Goal: Ask a question

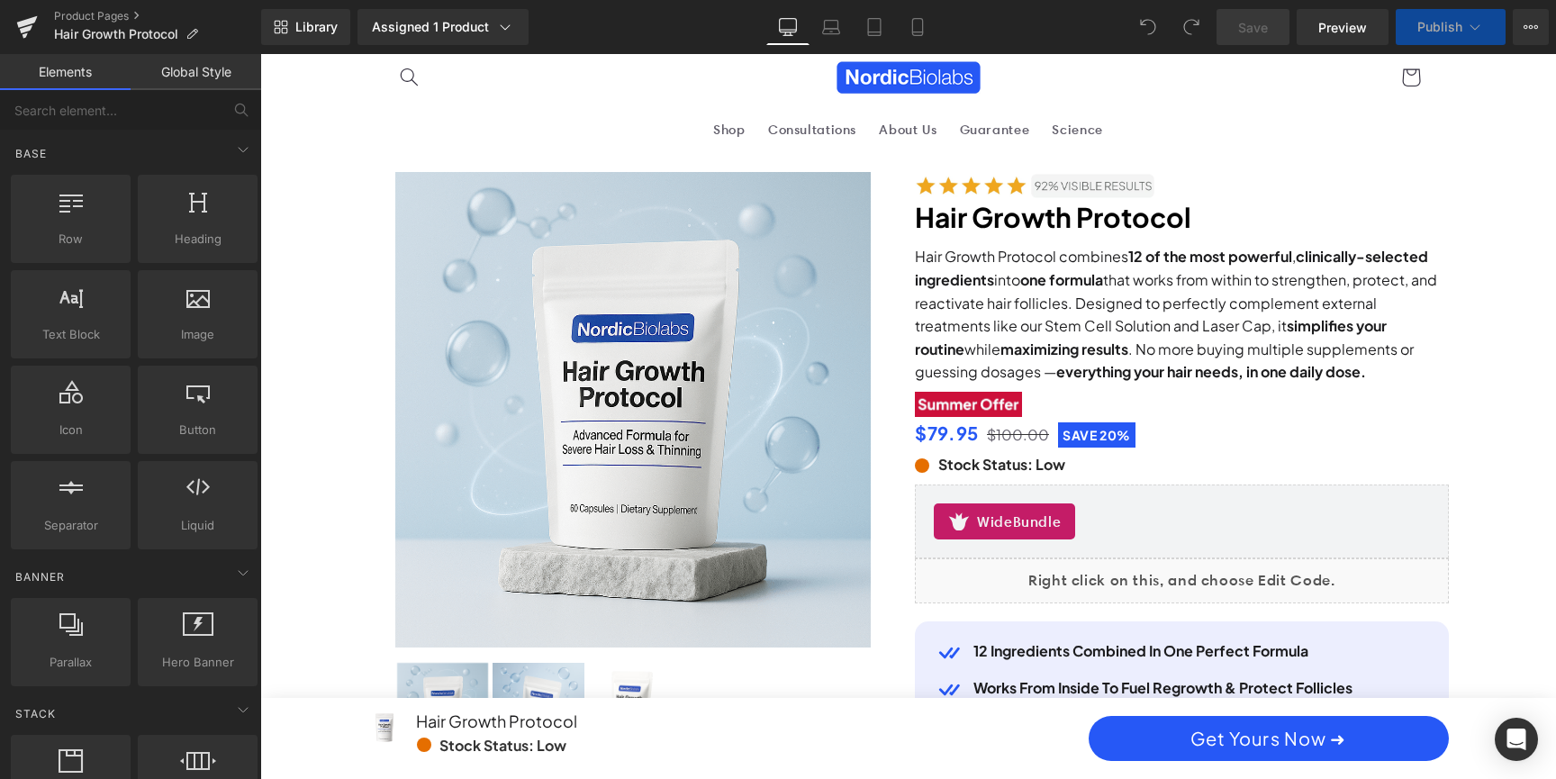
scroll to position [53, 0]
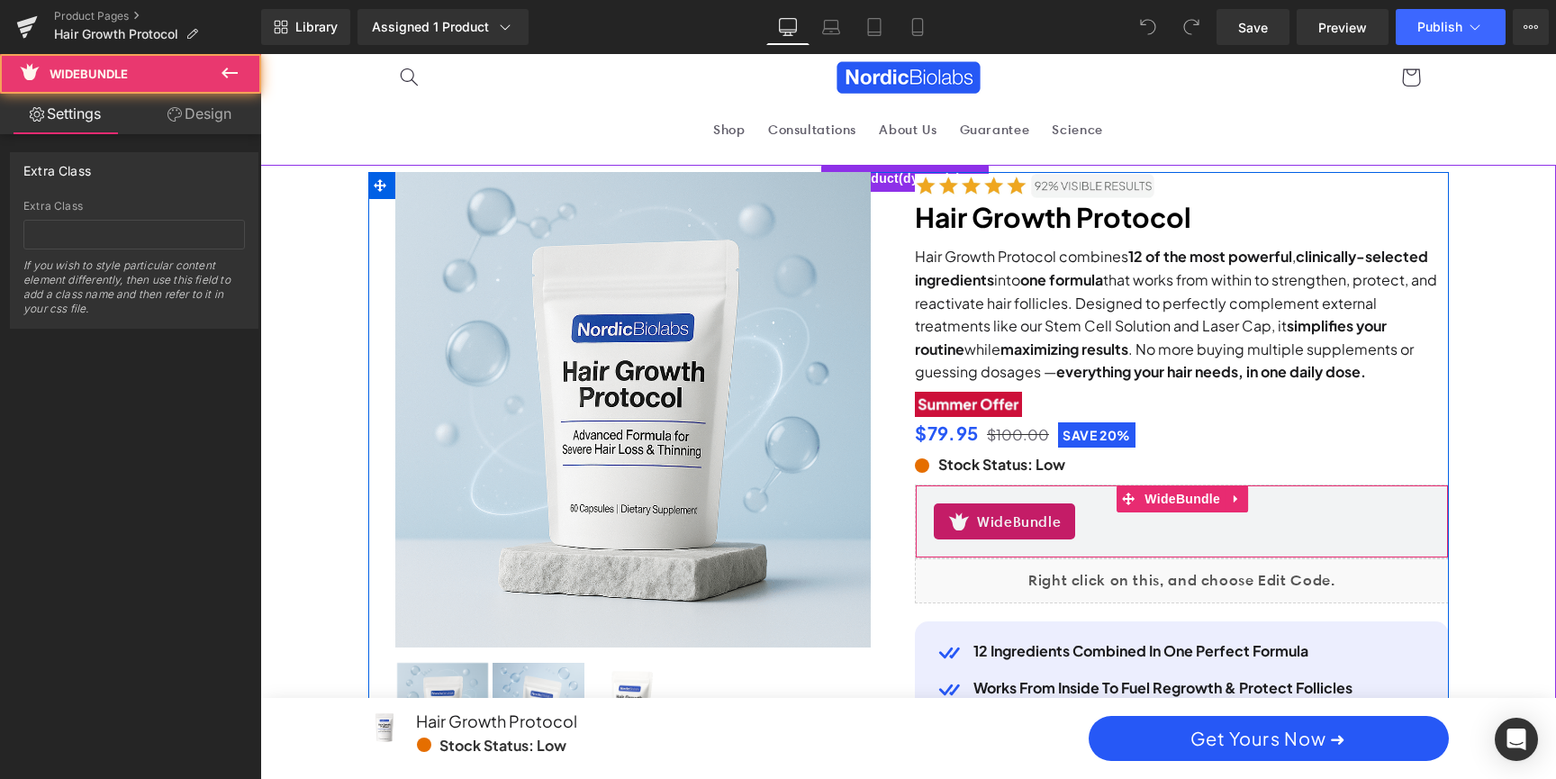
click at [1142, 519] on div "WideBundle" at bounding box center [1182, 521] width 496 height 36
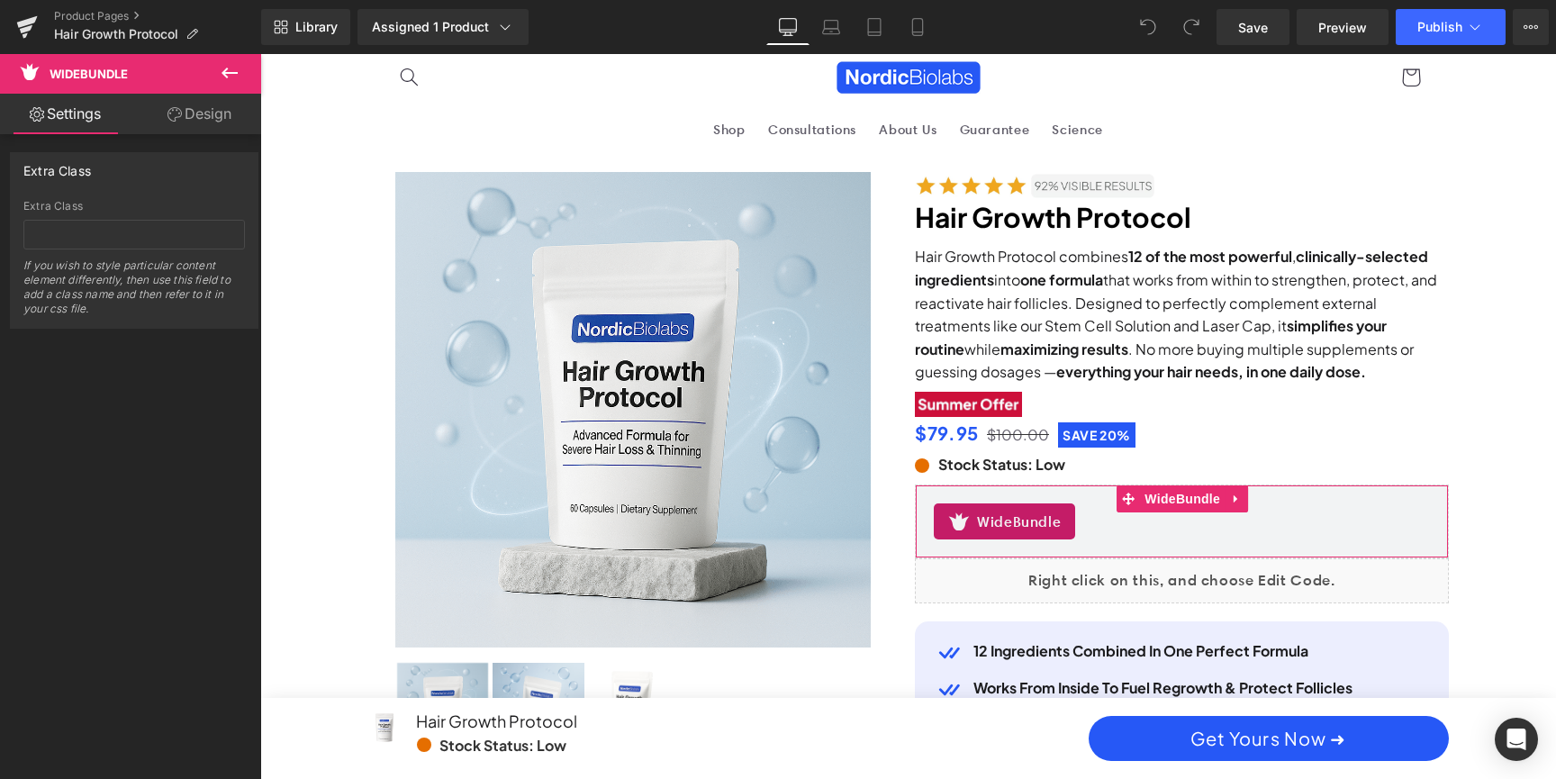
click at [219, 113] on link "Design" at bounding box center [199, 114] width 131 height 41
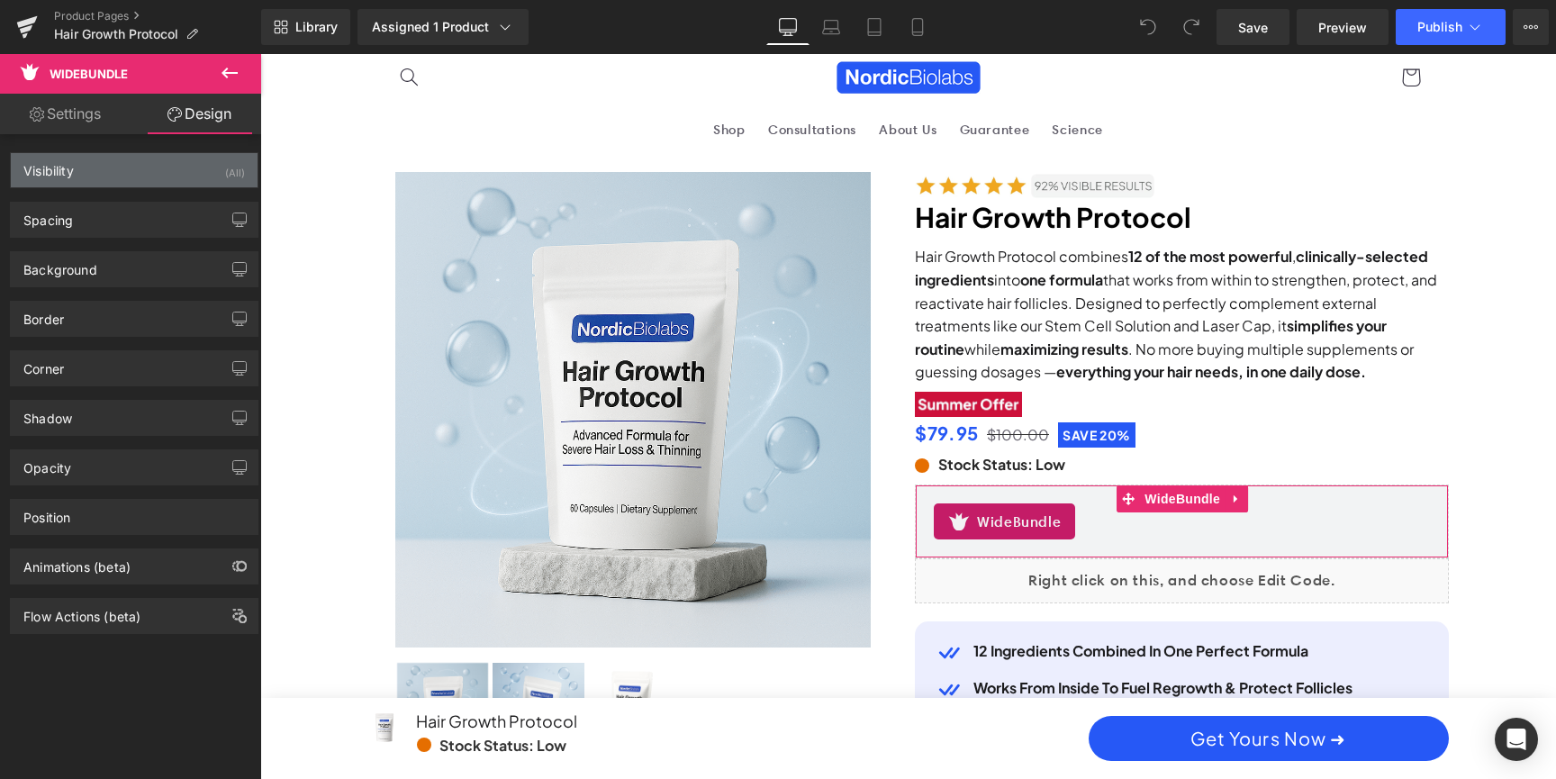
scroll to position [0, 2050]
click at [178, 181] on div "Visibility (All)" at bounding box center [134, 170] width 247 height 34
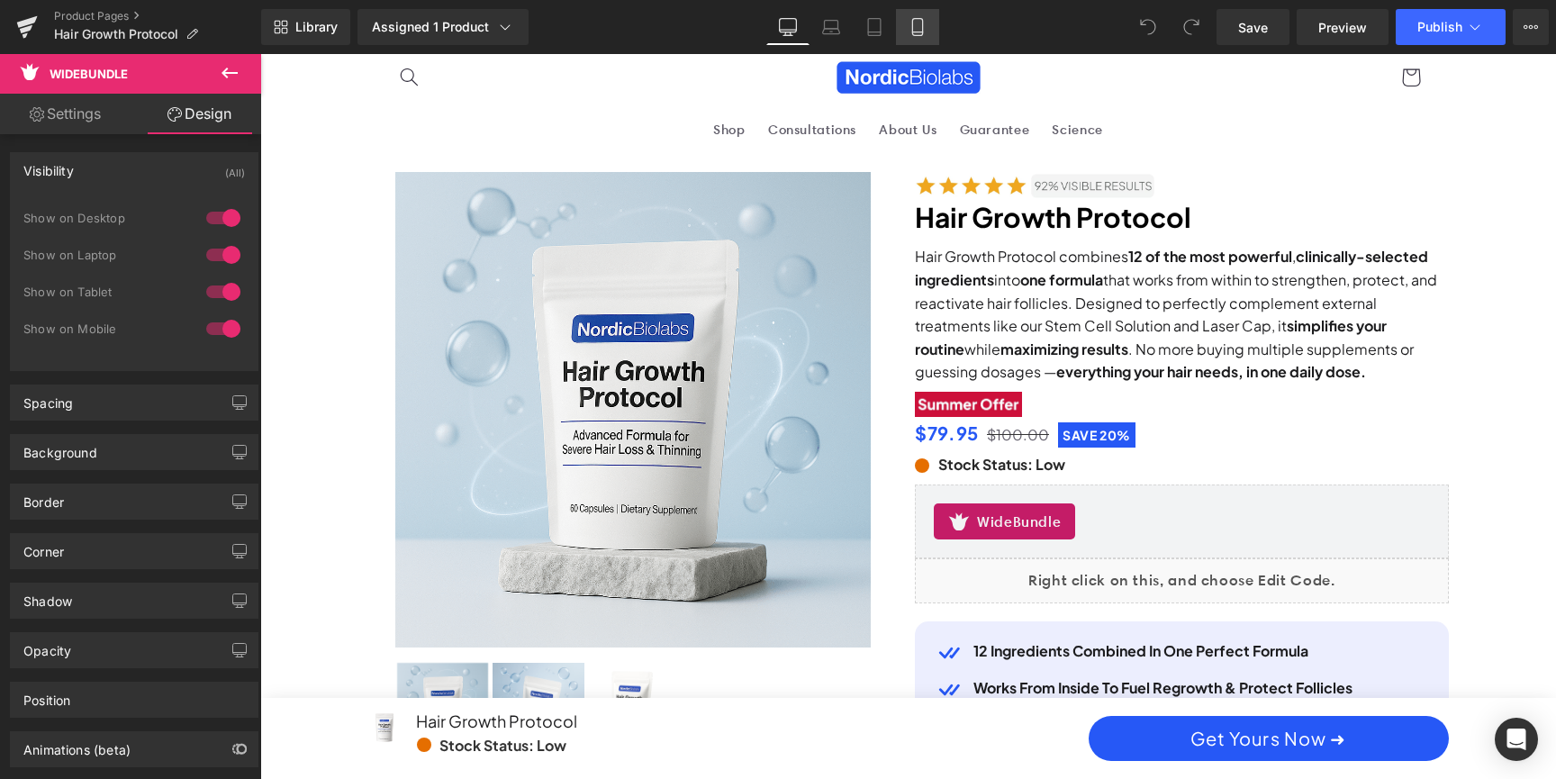
click at [922, 23] on icon at bounding box center [917, 27] width 10 height 17
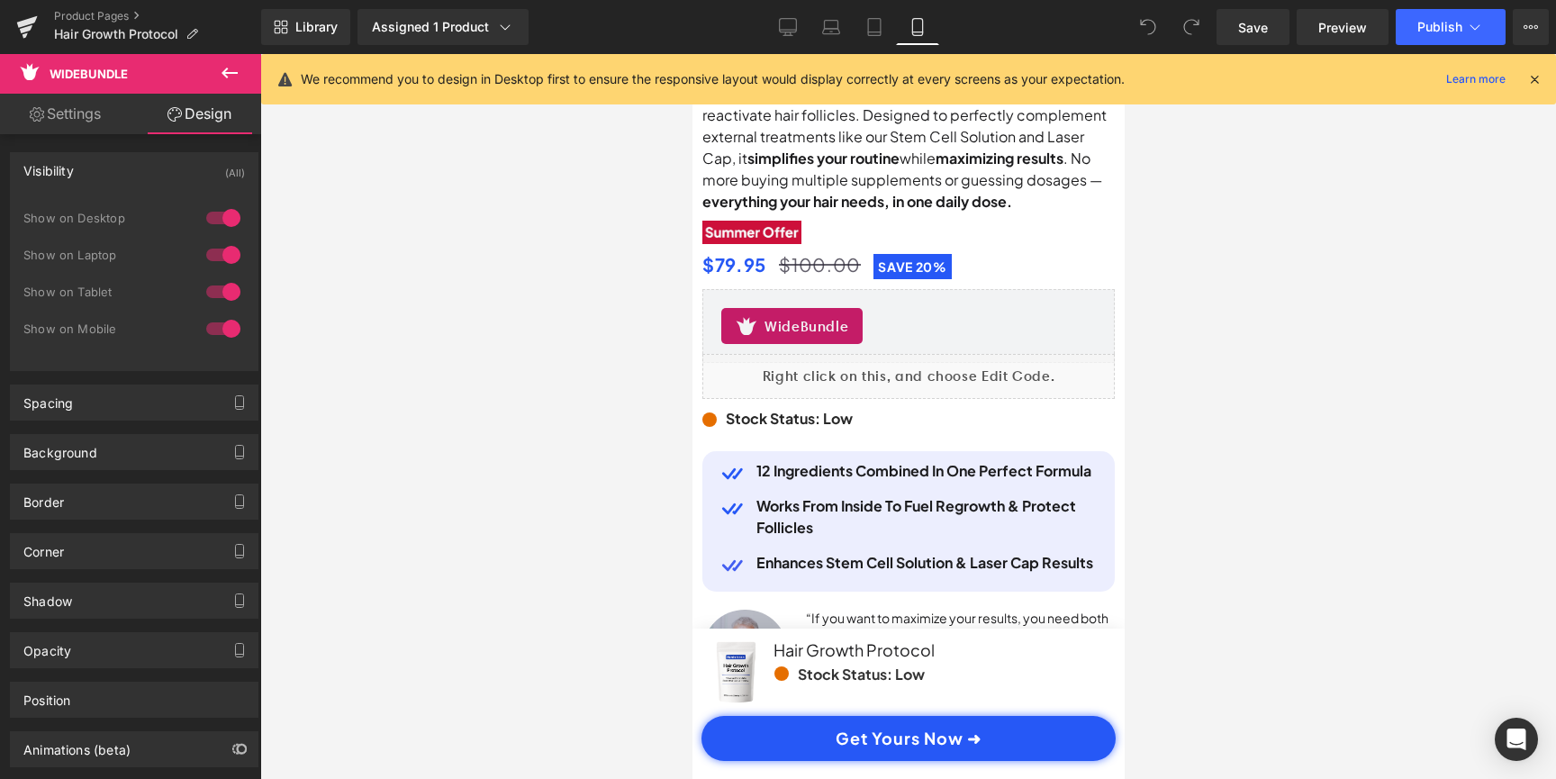
scroll to position [591, 0]
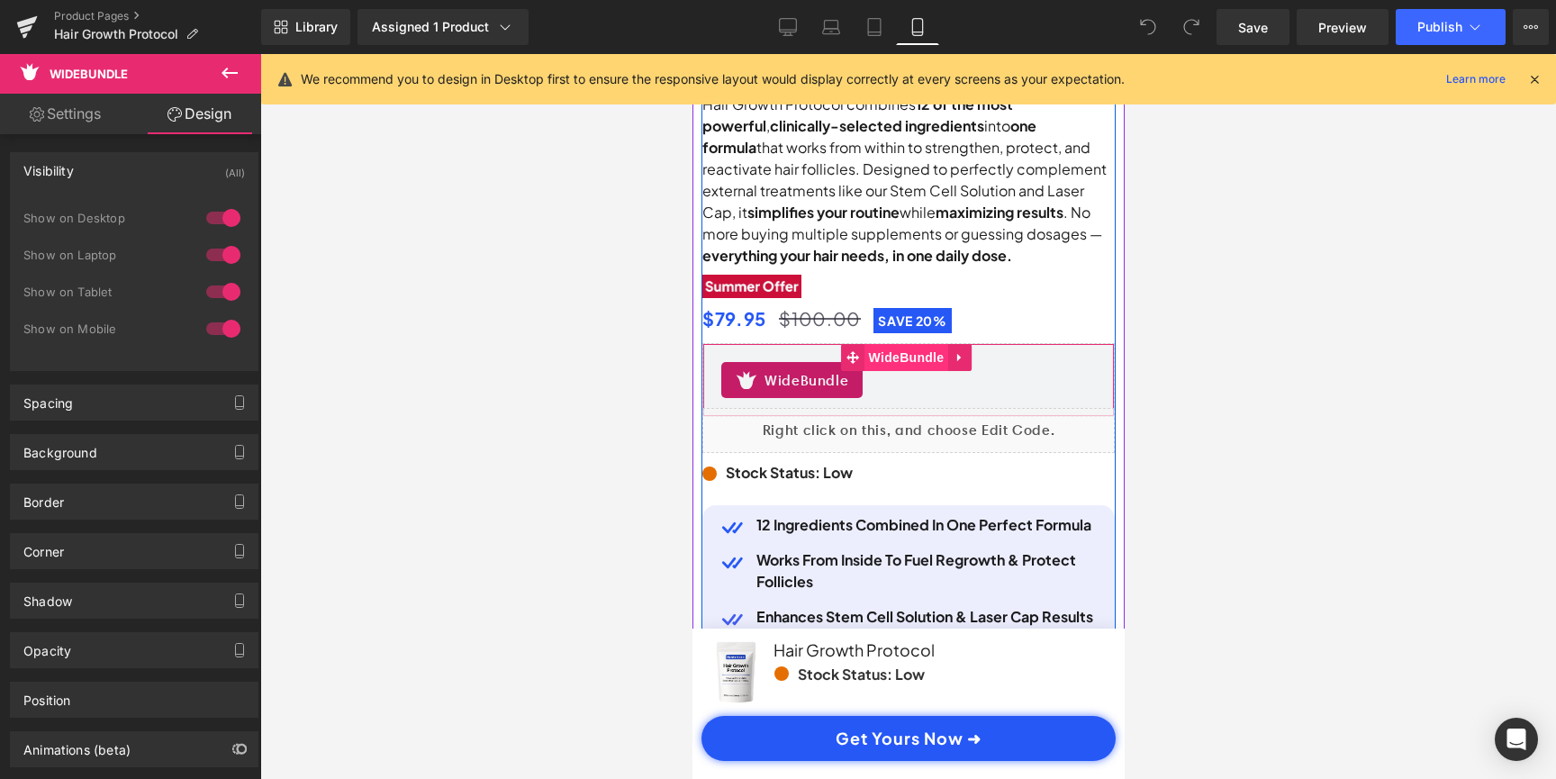
click at [887, 357] on span "WideBundle" at bounding box center [905, 357] width 85 height 27
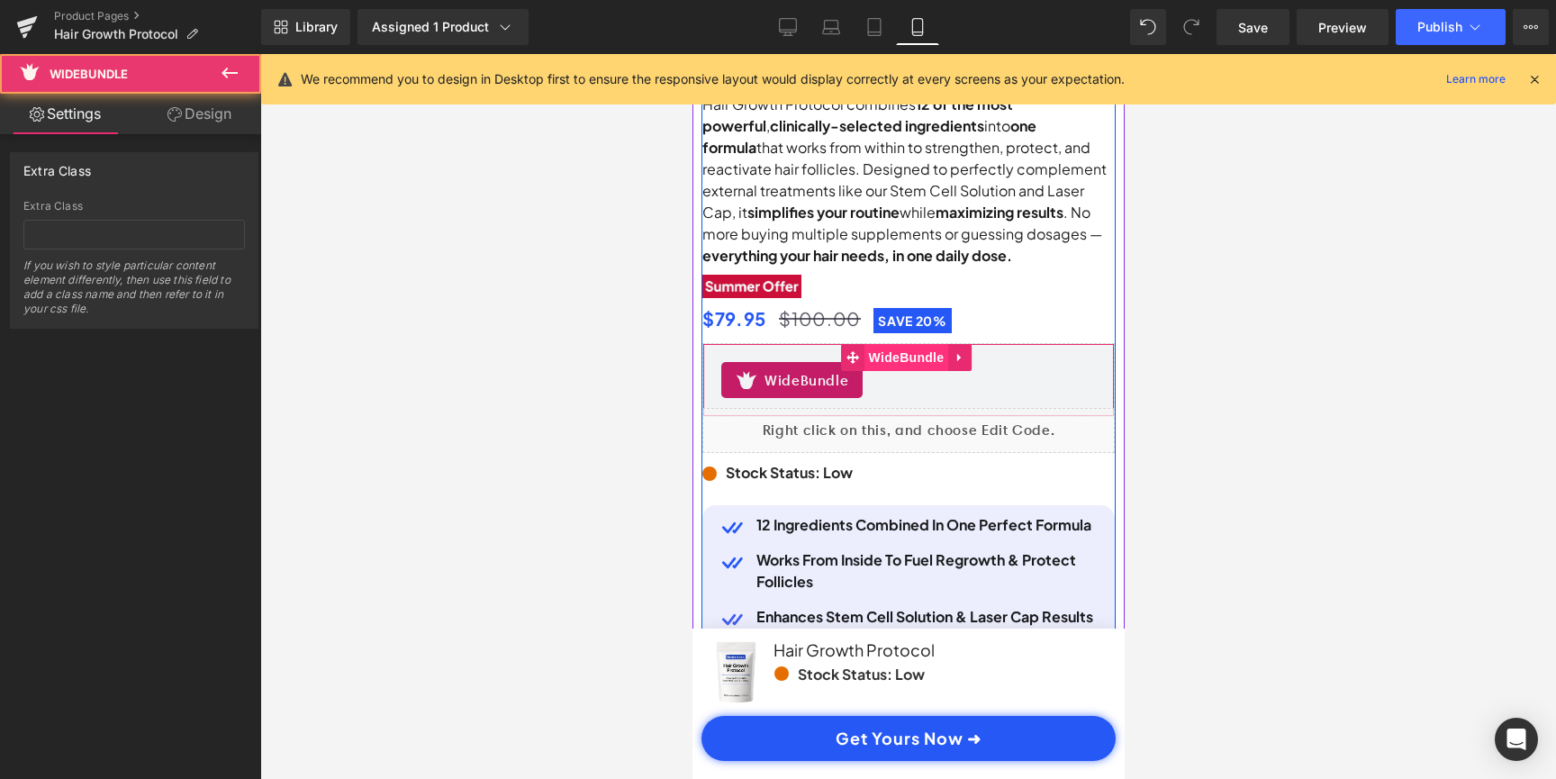
scroll to position [0, 673]
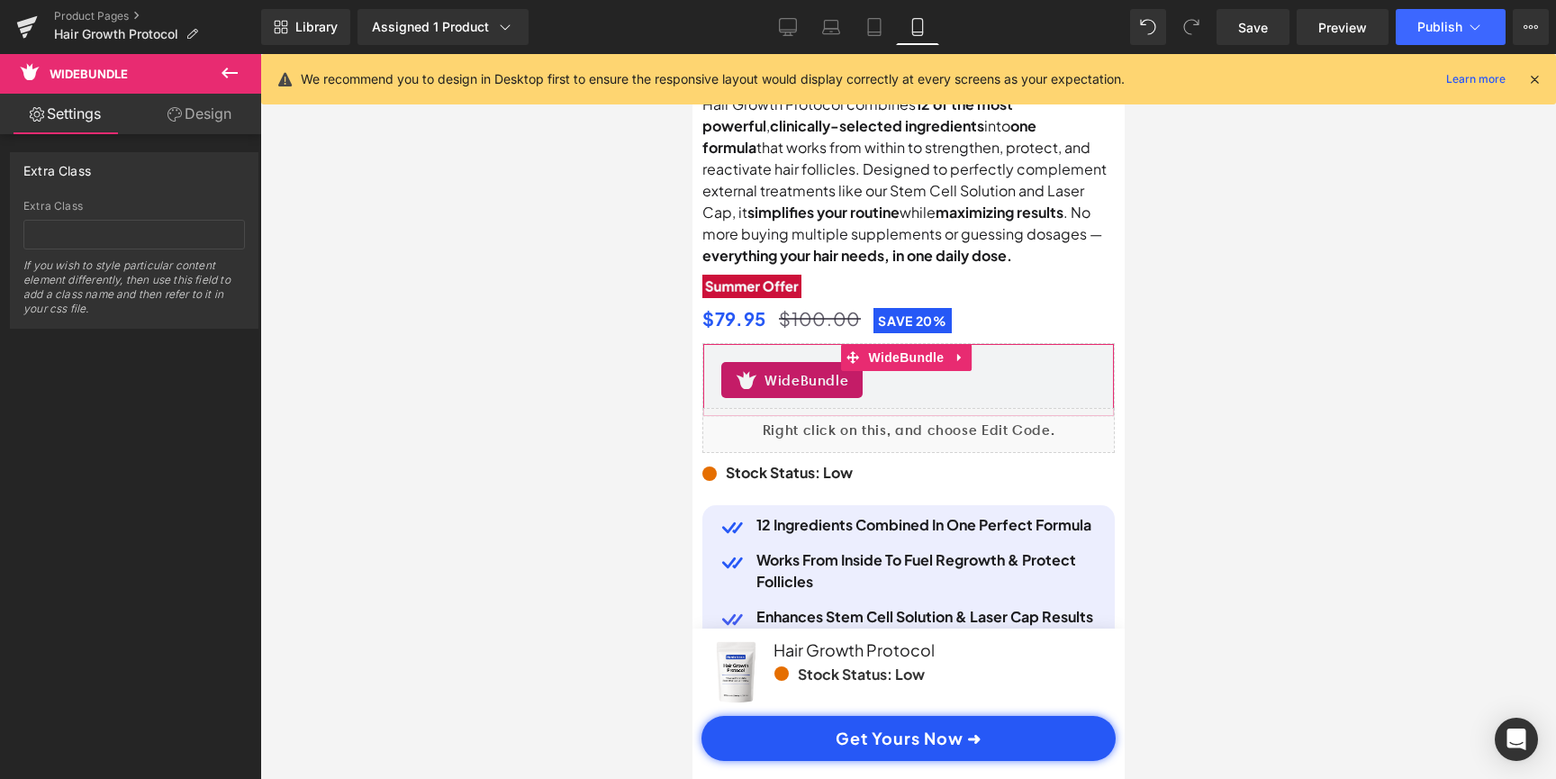
click at [212, 114] on link "Design" at bounding box center [199, 114] width 131 height 41
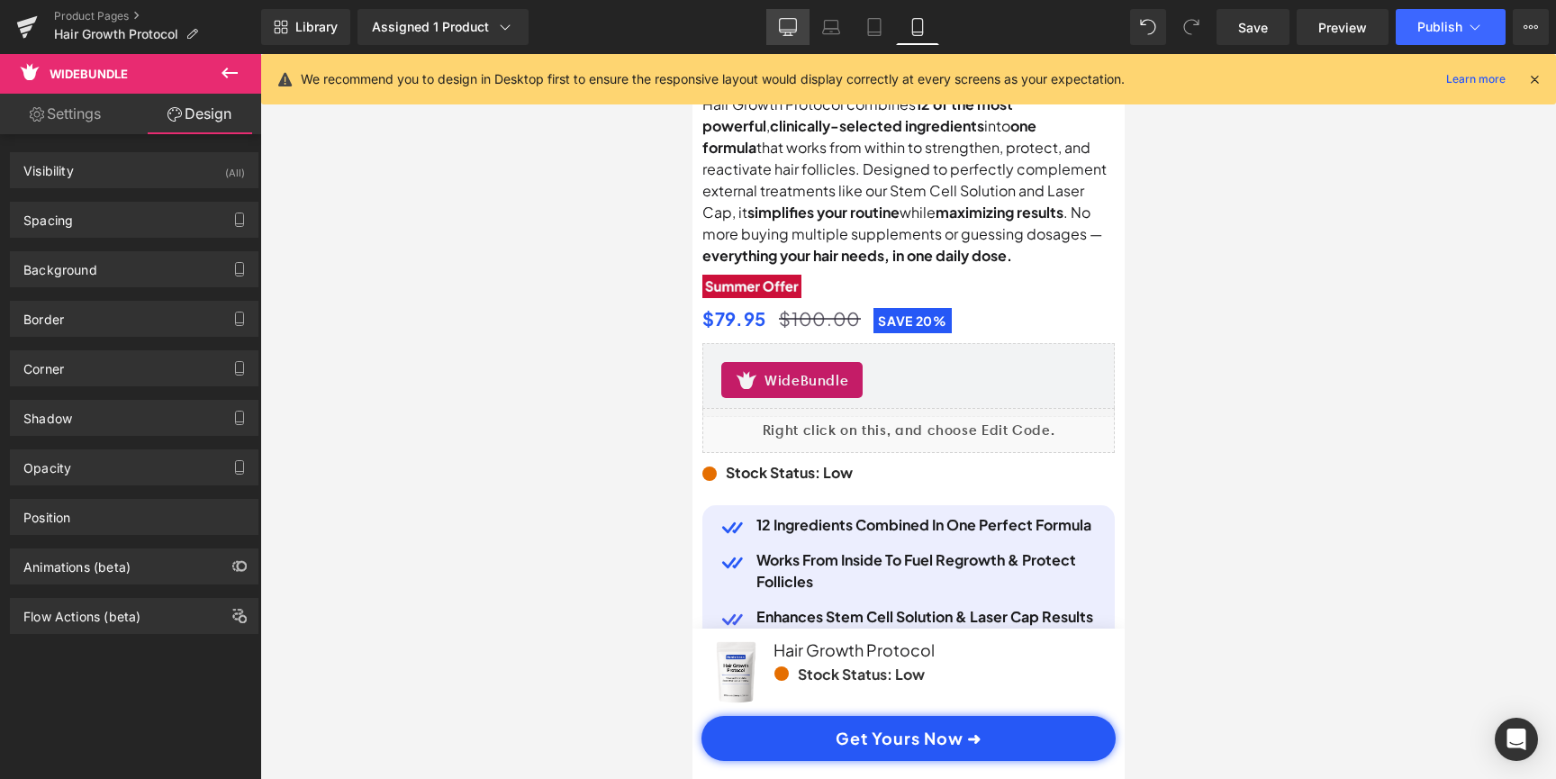
scroll to position [0, 0]
click at [790, 23] on icon at bounding box center [788, 27] width 18 height 18
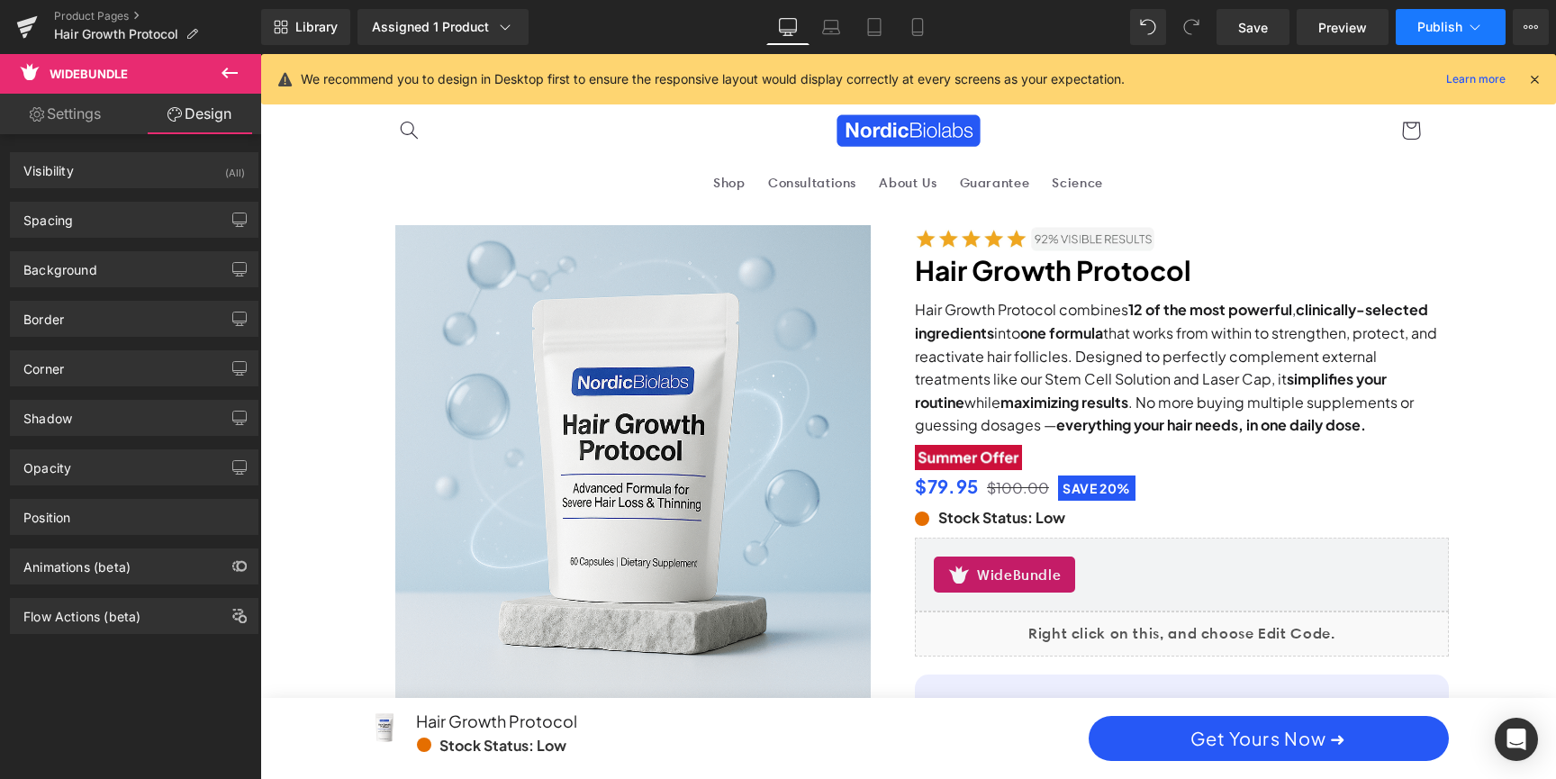
click at [1456, 17] on button "Publish" at bounding box center [1450, 27] width 110 height 36
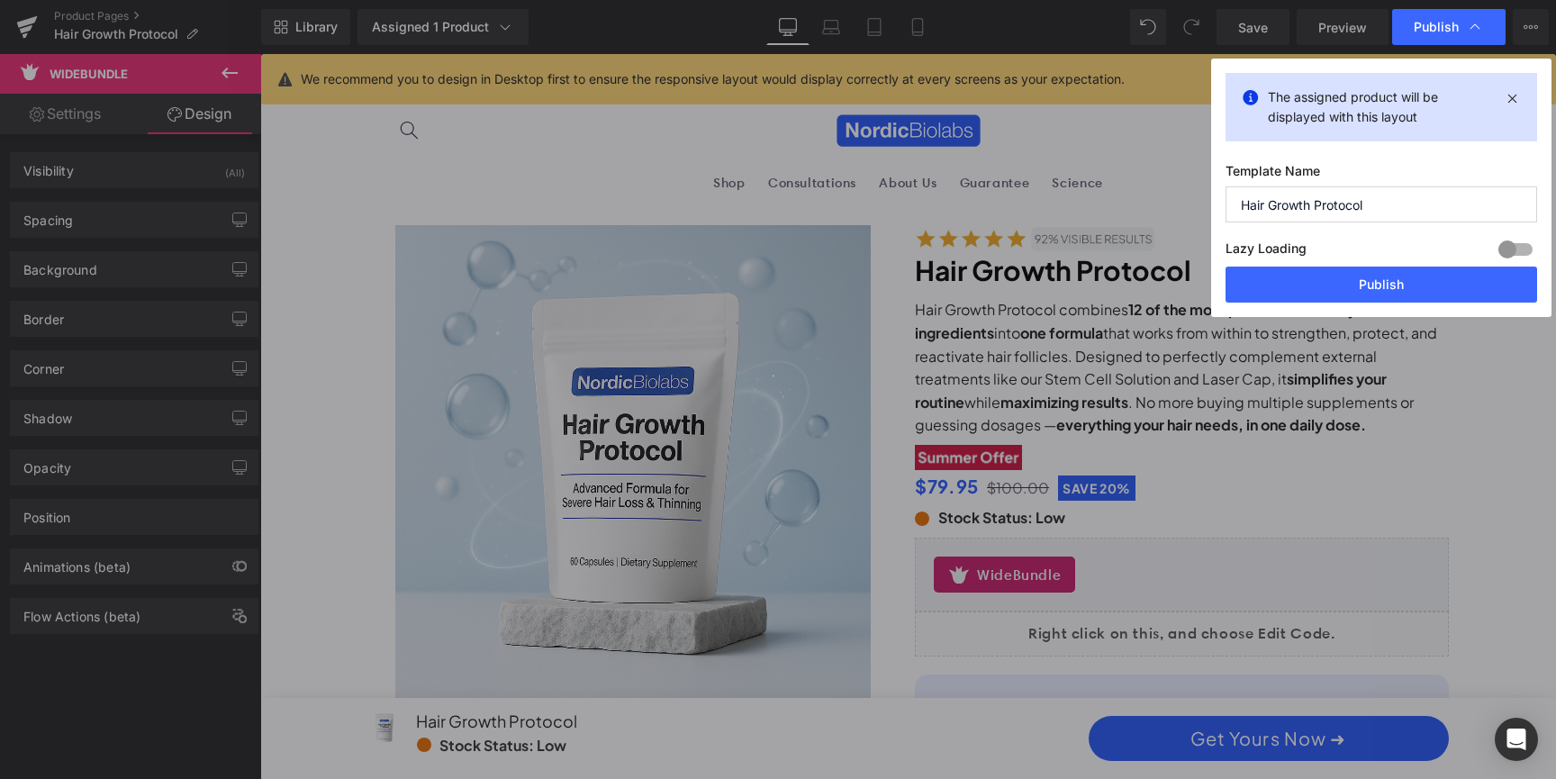
scroll to position [0, 1025]
click at [1367, 287] on button "Publish" at bounding box center [1380, 284] width 311 height 36
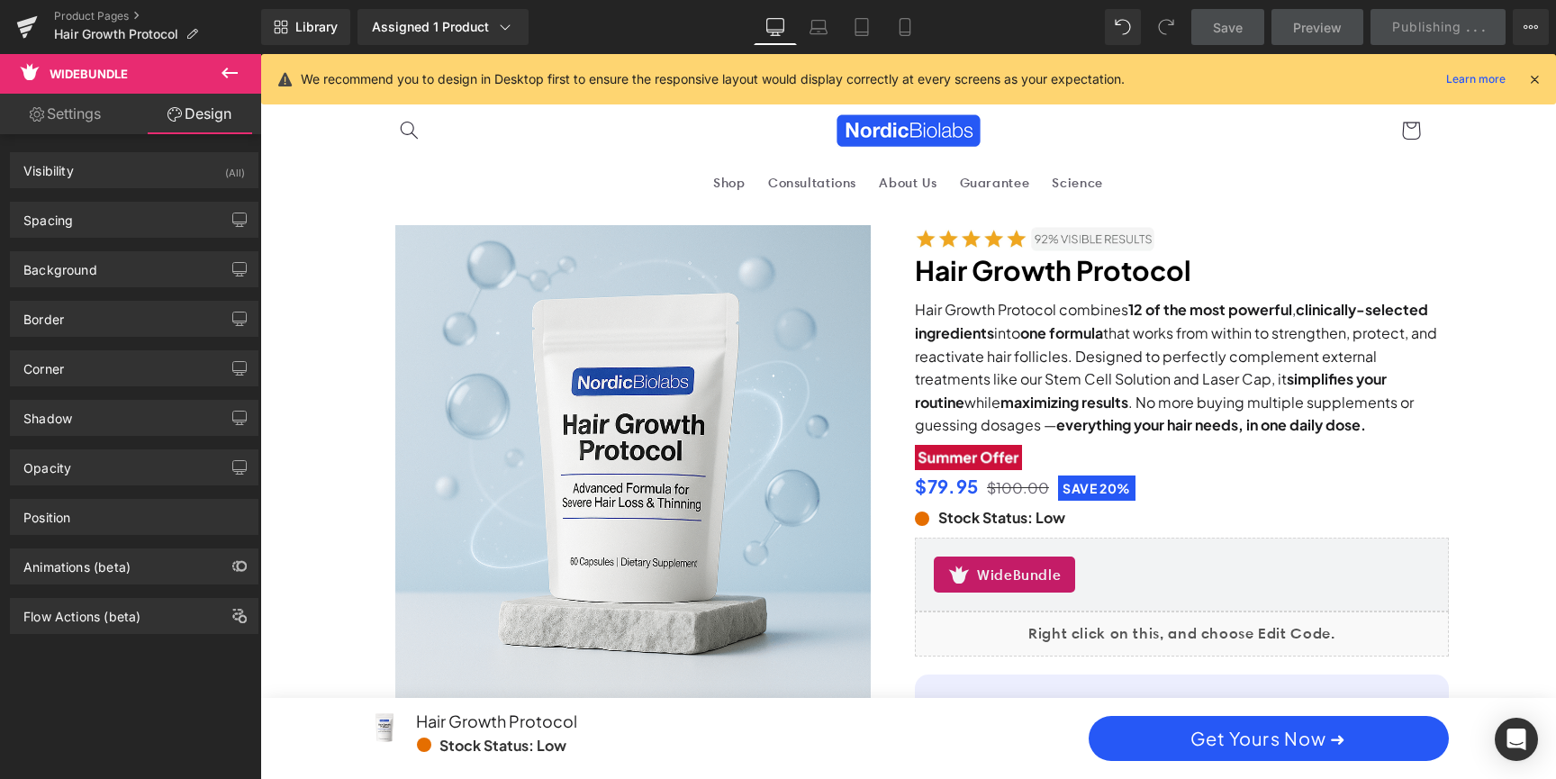
scroll to position [0, 2050]
click at [1521, 730] on icon "Open Intercom Messenger" at bounding box center [1515, 738] width 21 height 23
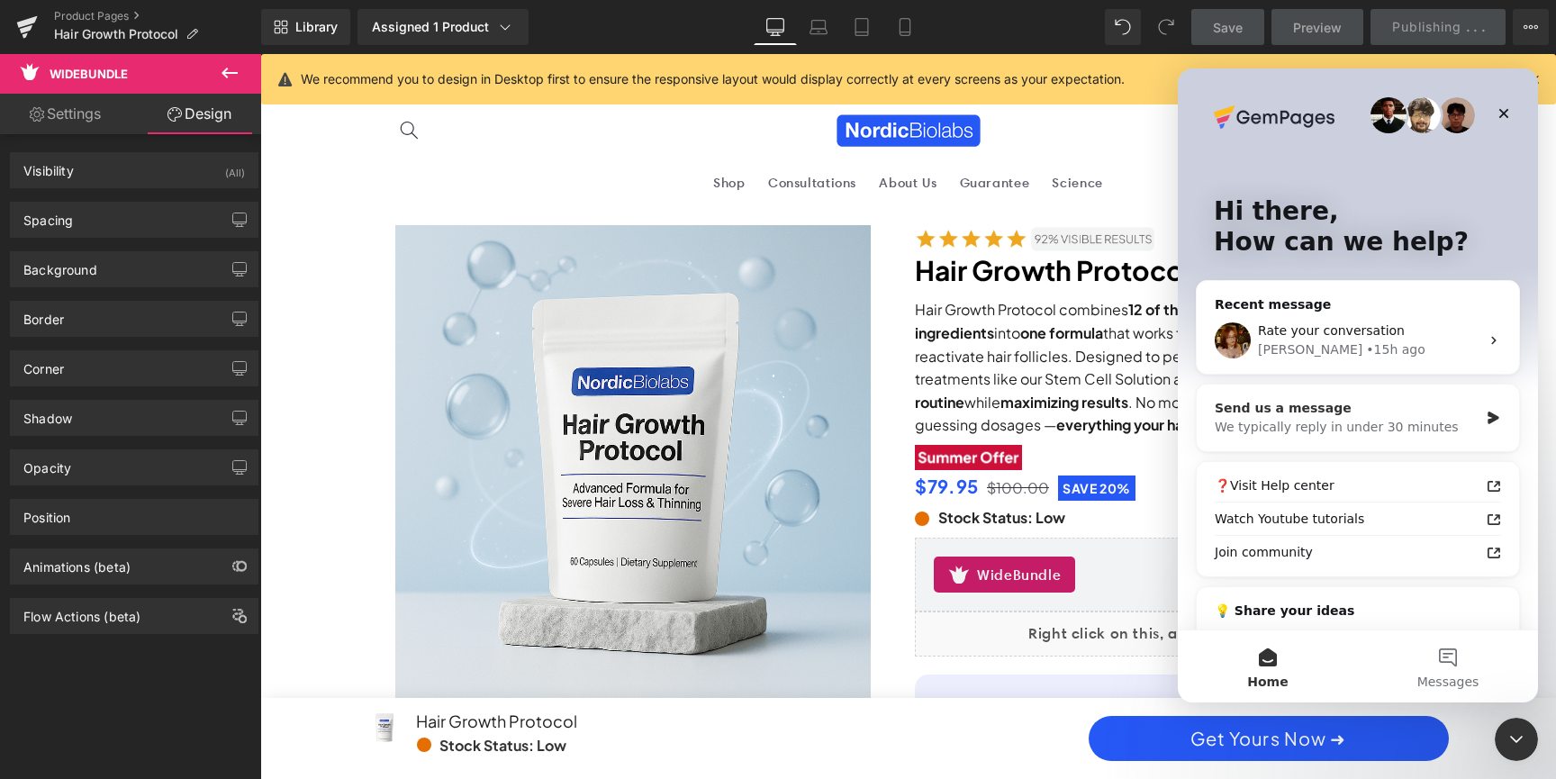
click at [1407, 421] on div "We typically reply in under 30 minutes" at bounding box center [1346, 427] width 264 height 19
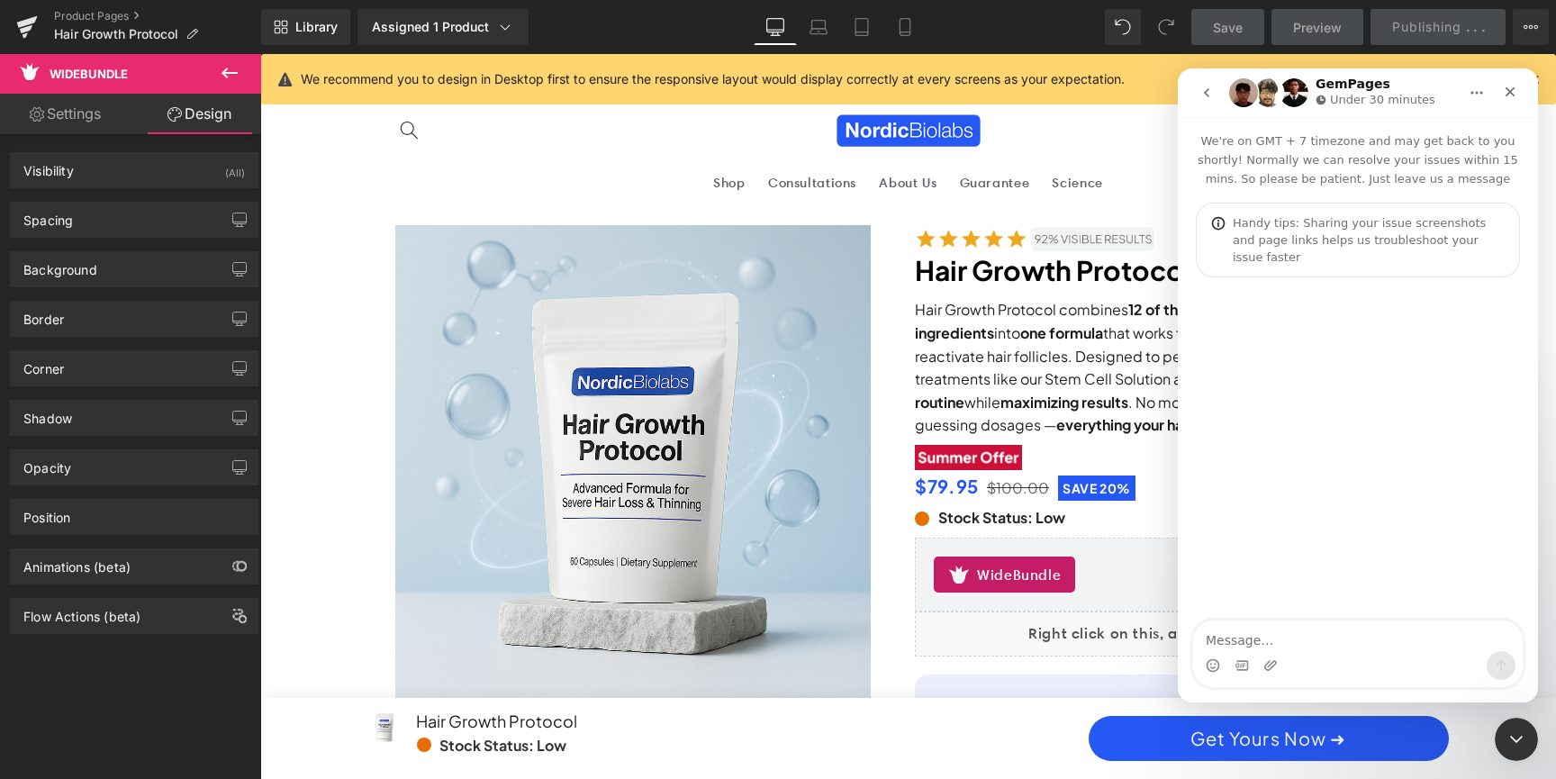
click at [1298, 632] on textarea "Message…" at bounding box center [1357, 635] width 329 height 31
type textarea "anyone here to help"
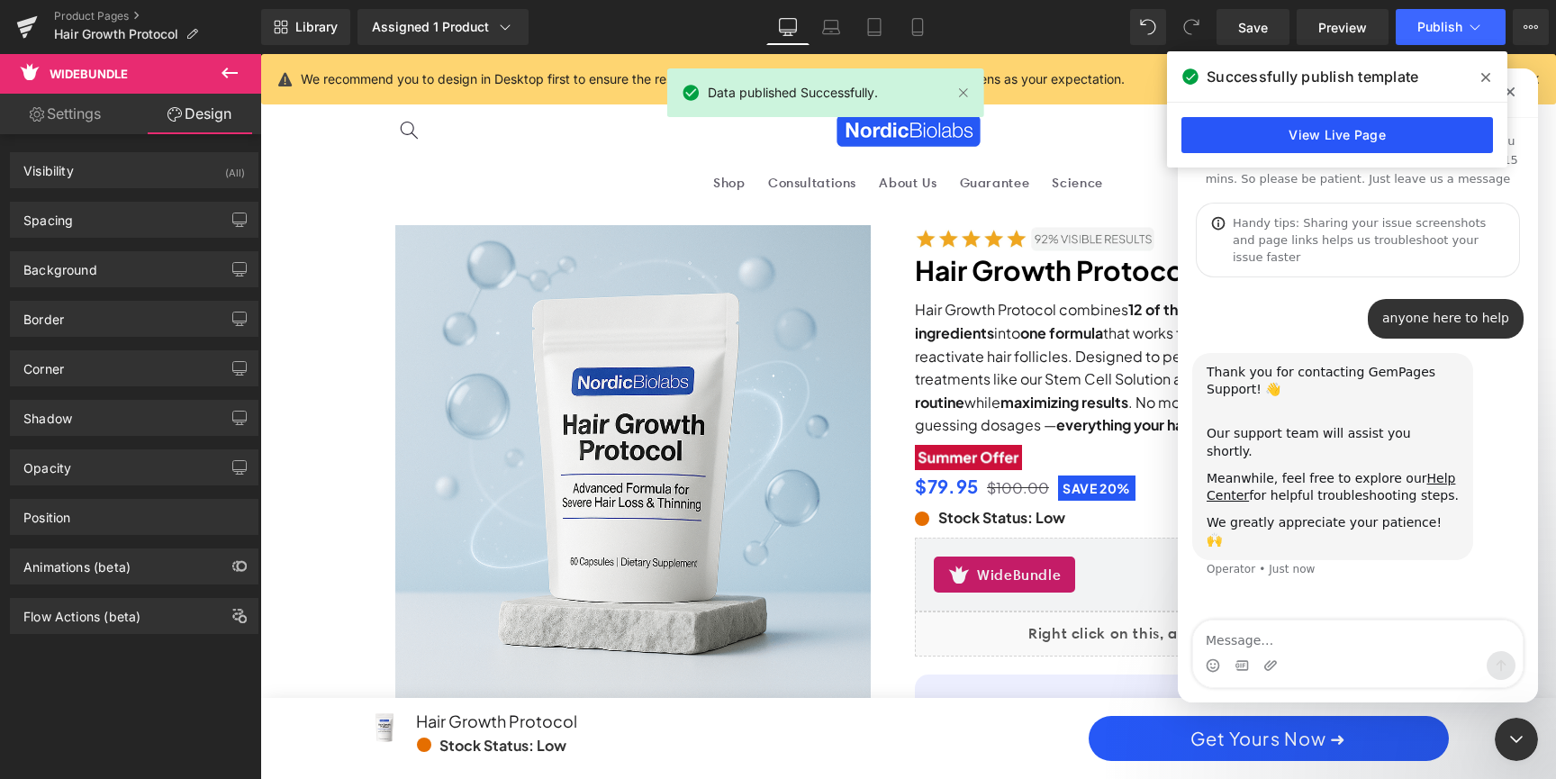
click at [1365, 140] on link "View Live Page" at bounding box center [1336, 135] width 311 height 36
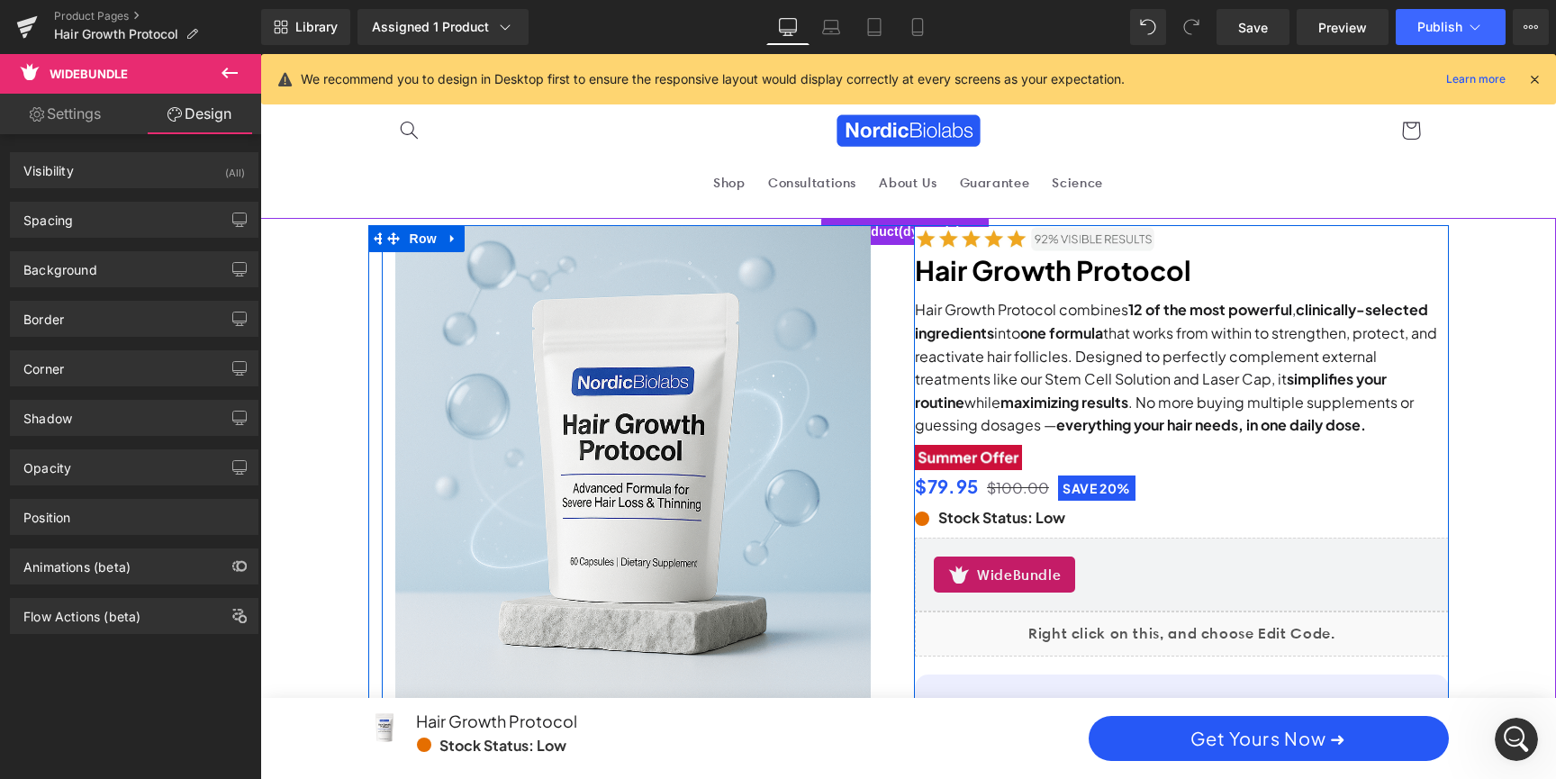
click at [890, 234] on div "Sale Off (P) Image" at bounding box center [649, 521] width 534 height 593
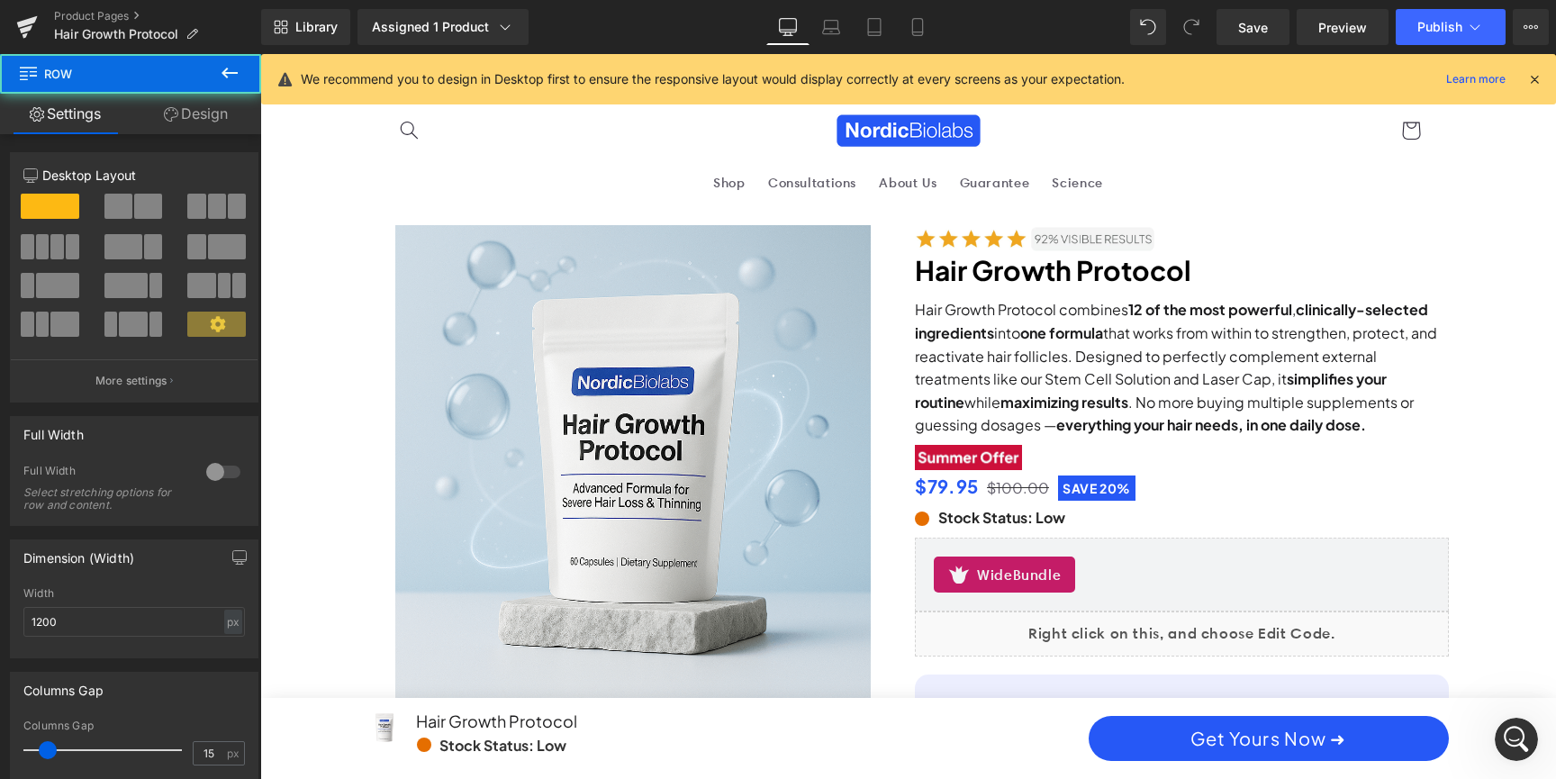
scroll to position [0, 2050]
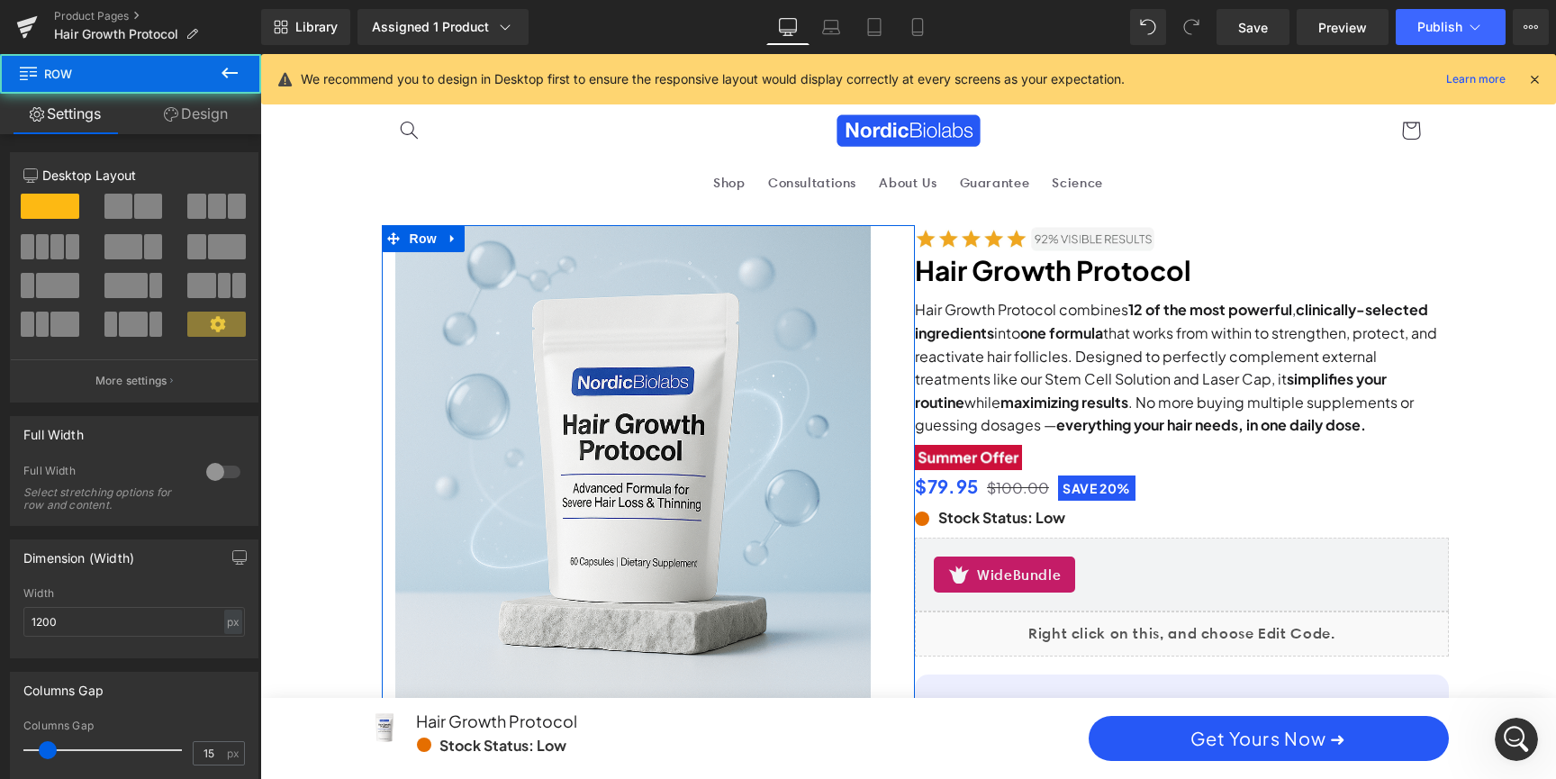
click at [204, 113] on link "Design" at bounding box center [196, 114] width 131 height 41
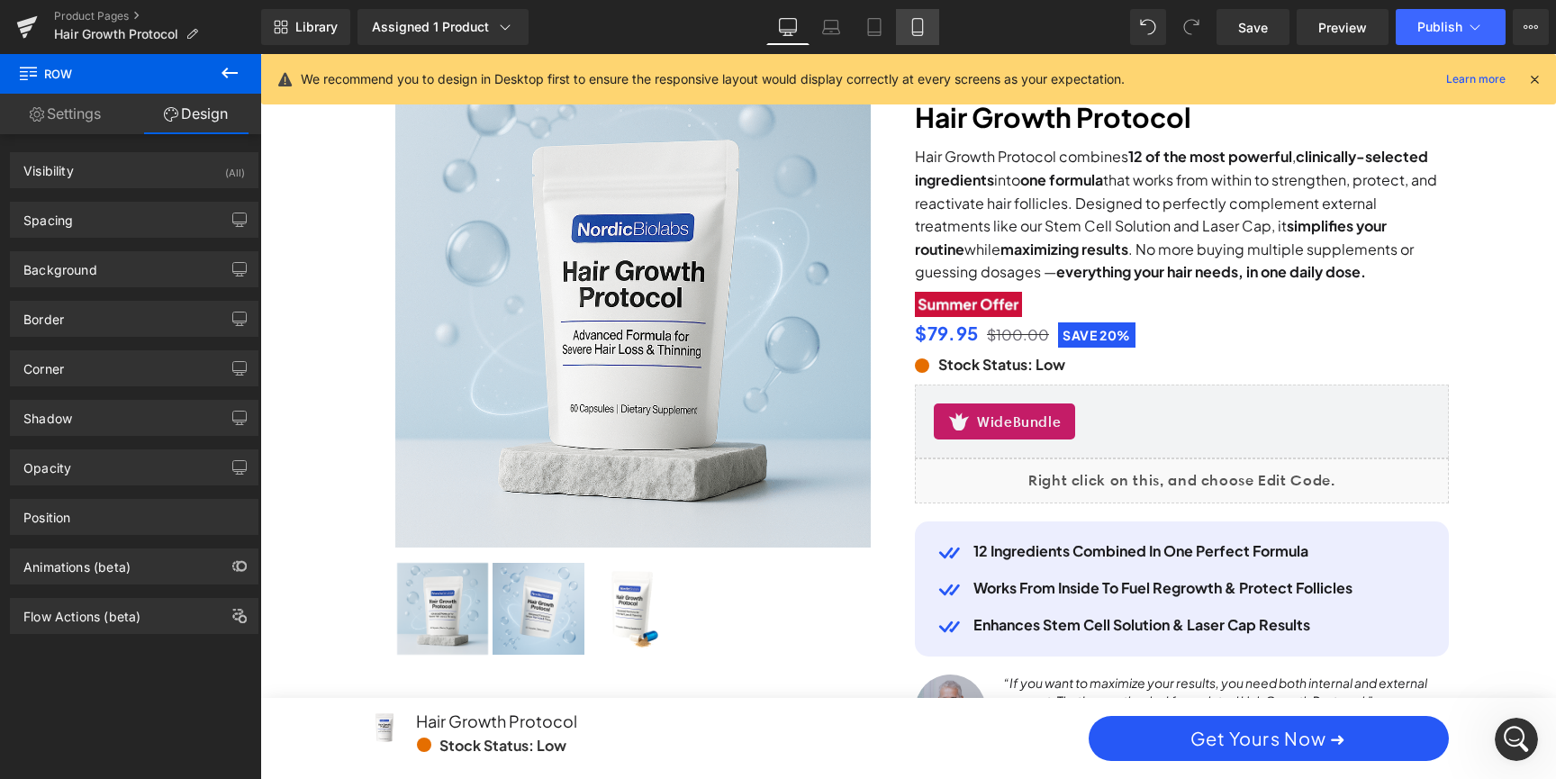
click at [912, 30] on icon at bounding box center [917, 27] width 10 height 17
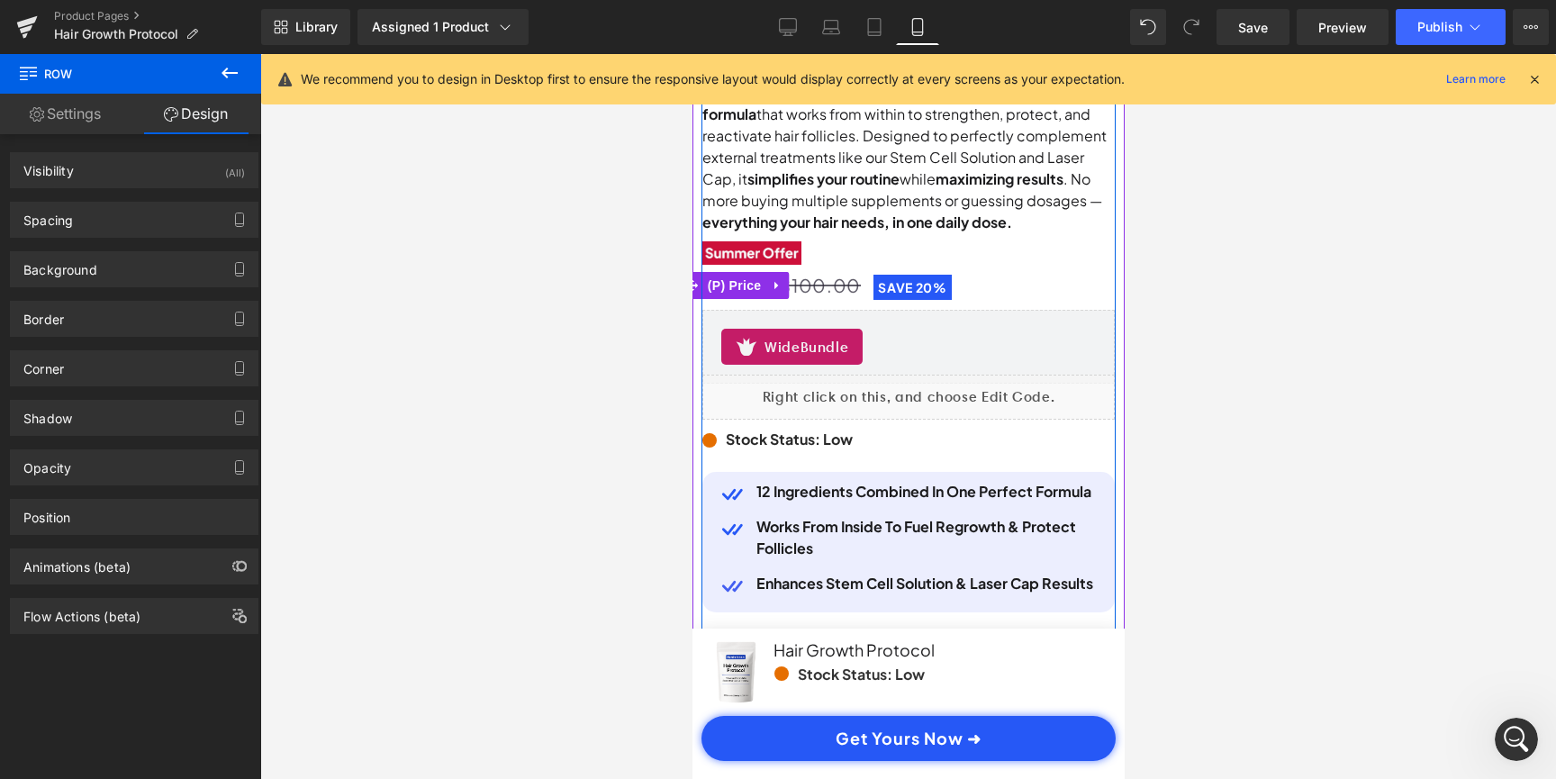
scroll to position [641, 0]
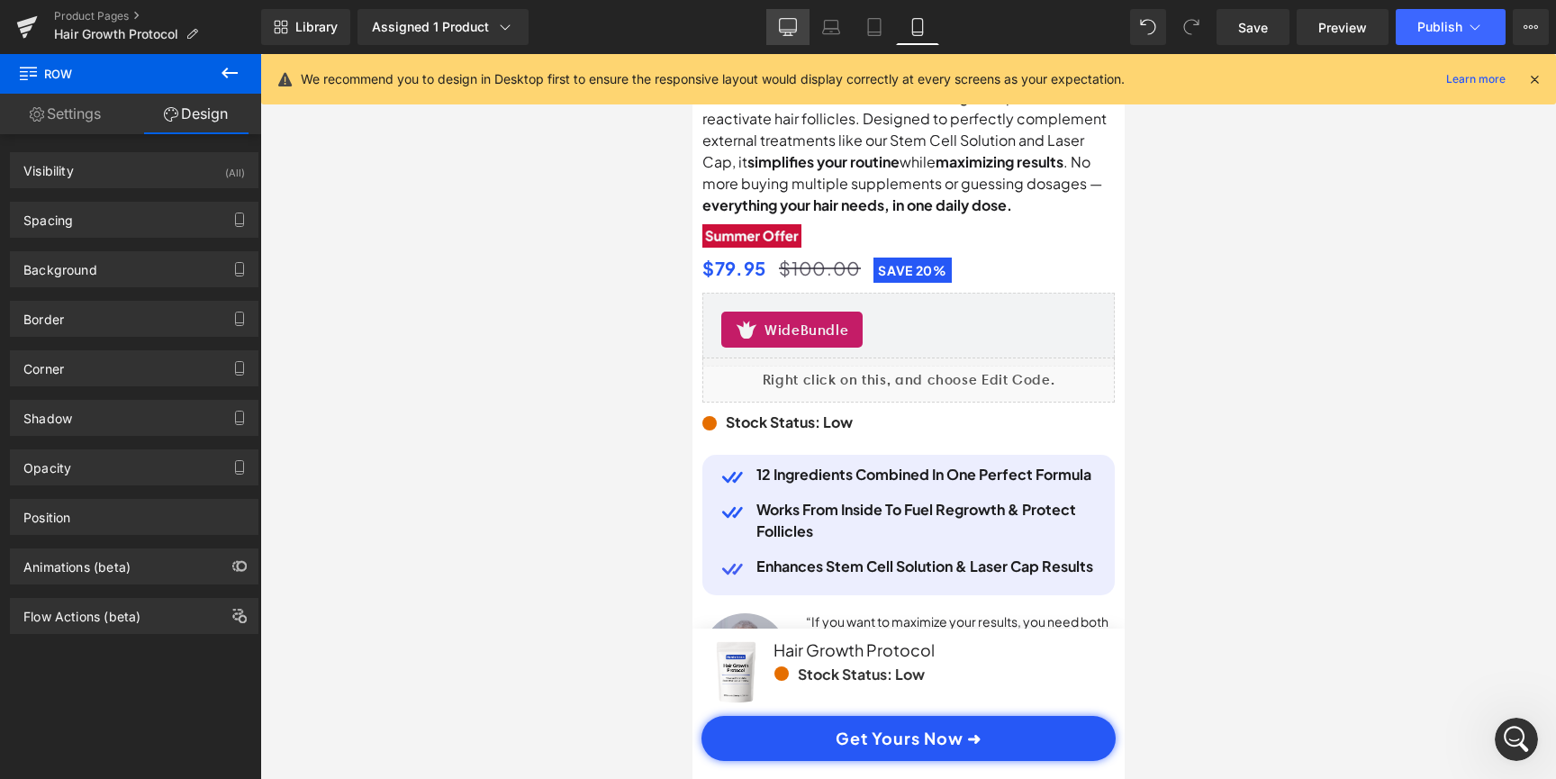
click at [792, 22] on icon at bounding box center [788, 27] width 18 height 18
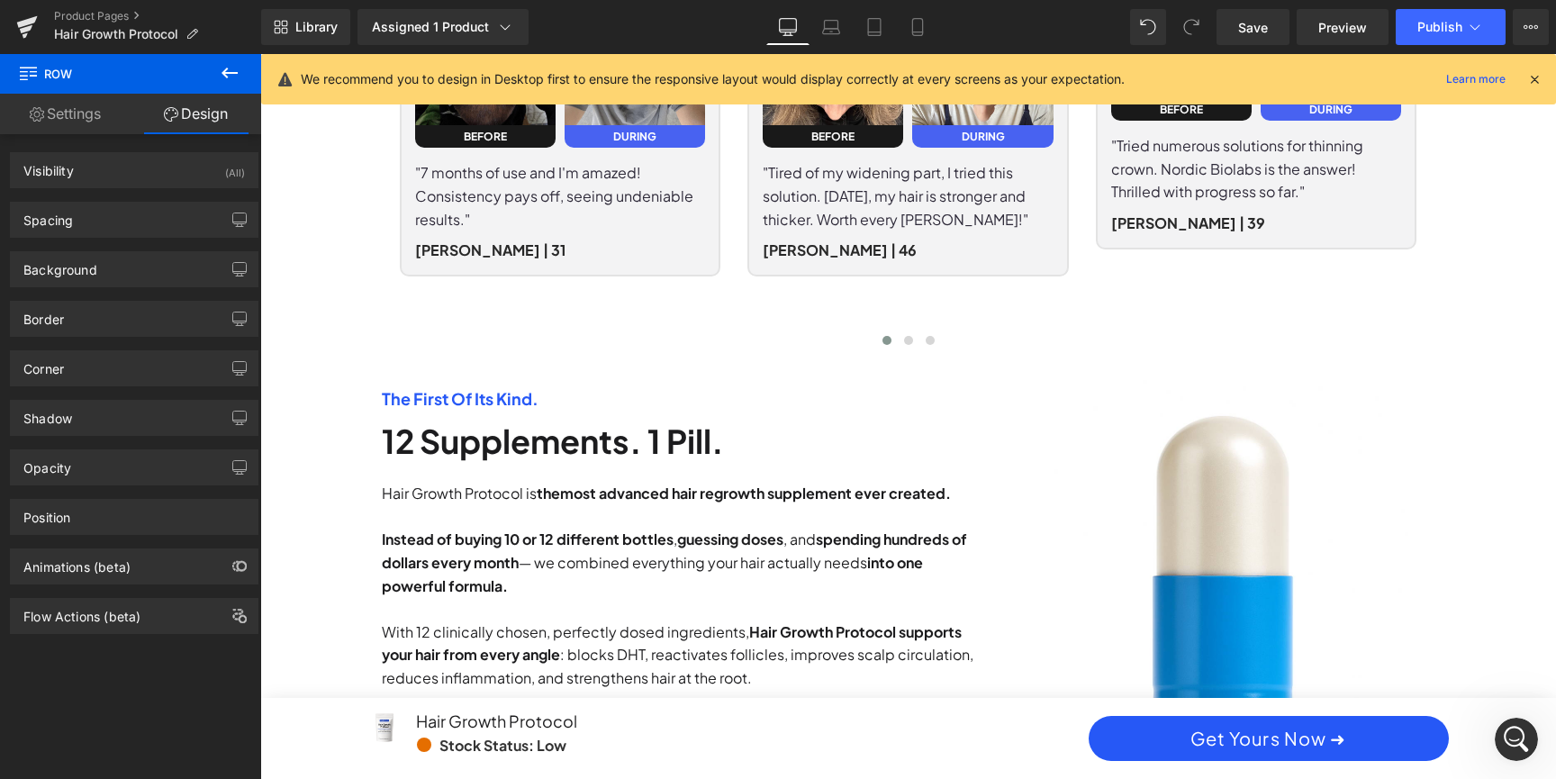
scroll to position [0, 1025]
click at [1525, 739] on icon "Open Intercom Messenger" at bounding box center [1517, 740] width 30 height 30
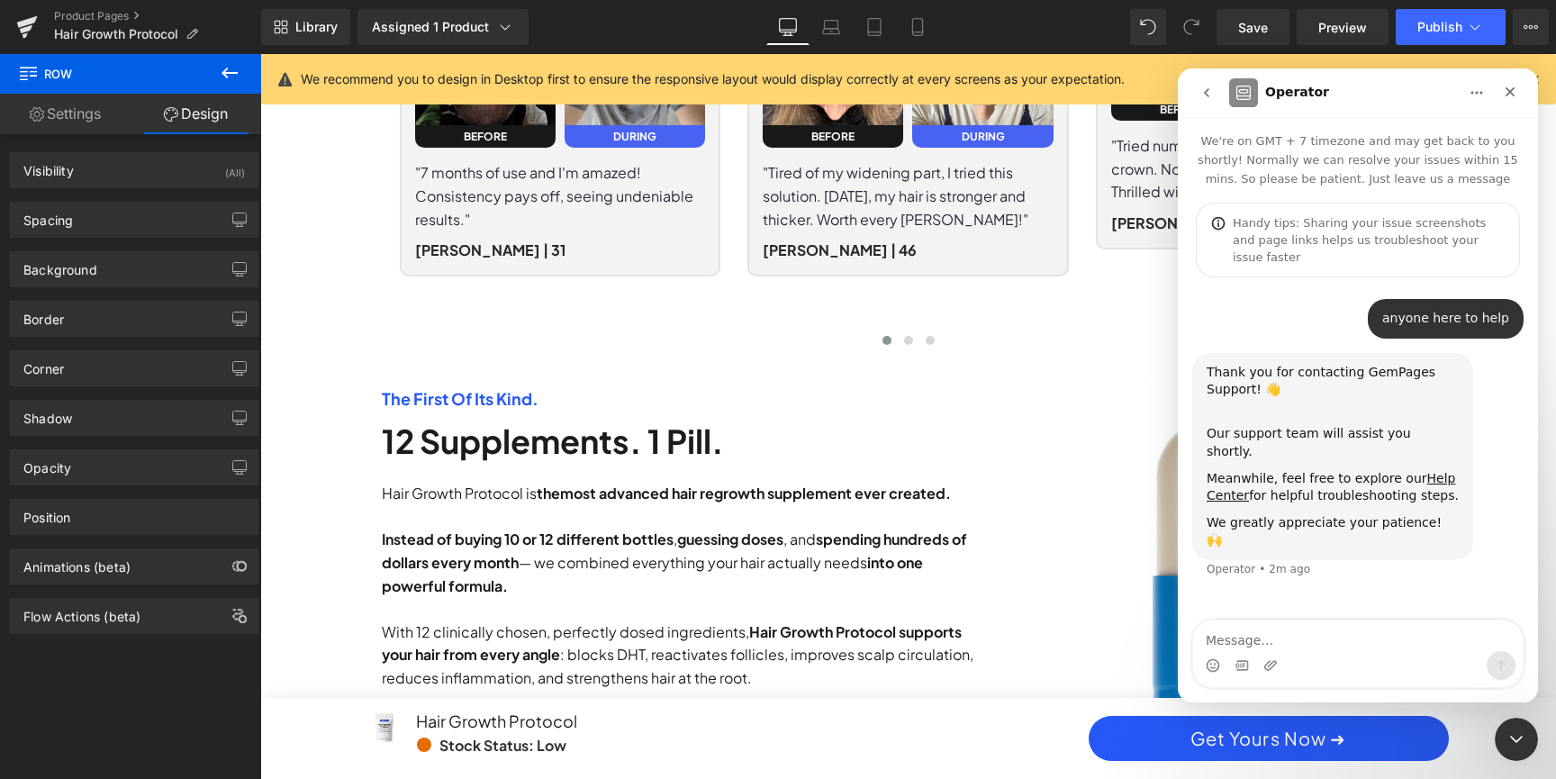
click at [1342, 633] on textarea "Message…" at bounding box center [1357, 635] width 329 height 31
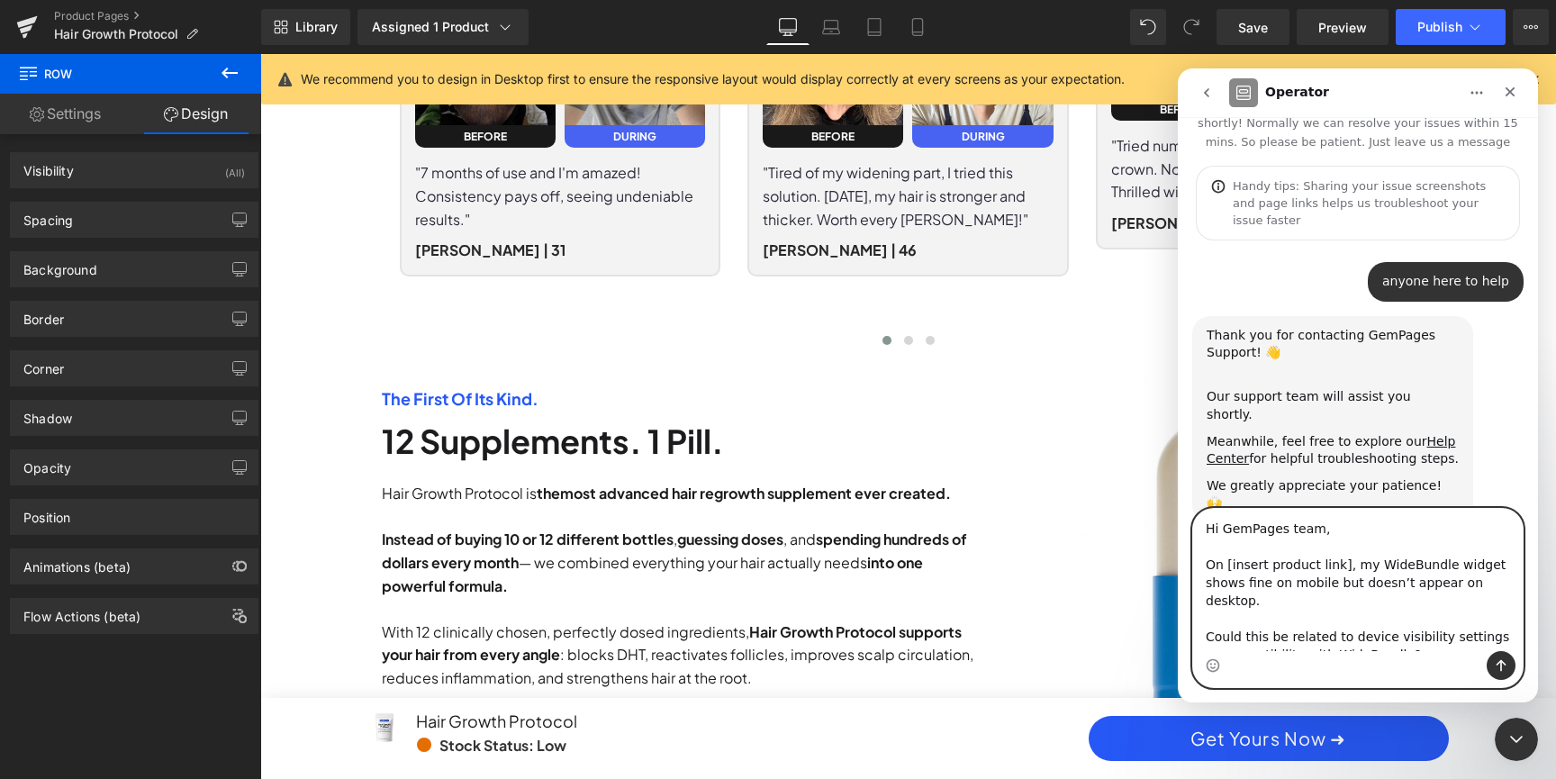
scroll to position [0, 0]
drag, startPoint x: 1339, startPoint y: 563, endPoint x: 1222, endPoint y: 563, distance: 117.0
click at [1222, 563] on textarea "Hi GemPages team, On [insert product link], my WideBundle widget shows fine on …" at bounding box center [1357, 580] width 329 height 142
paste textarea "[URL][DOMAIN_NAME]"
click at [1226, 564] on textarea "Hi GemPages team, Onhttps://[DOMAIN_NAME][URL], my WideBundle widget shows fine…" at bounding box center [1357, 580] width 329 height 142
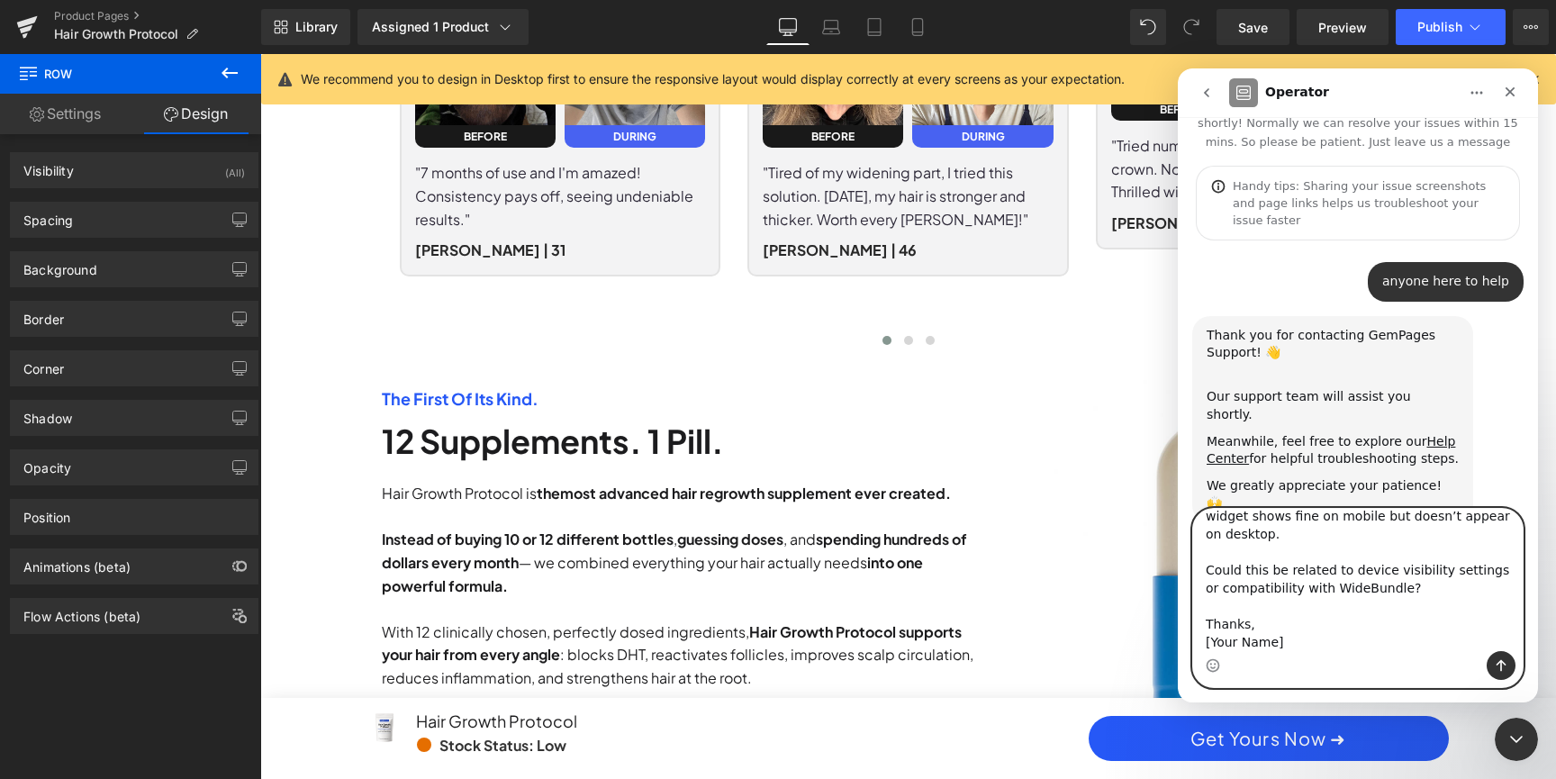
scroll to position [68, 0]
click at [1423, 584] on textarea "Hi GemPages team, On [URL][DOMAIN_NAME], my WideBundle widget shows fine on mob…" at bounding box center [1357, 580] width 329 height 142
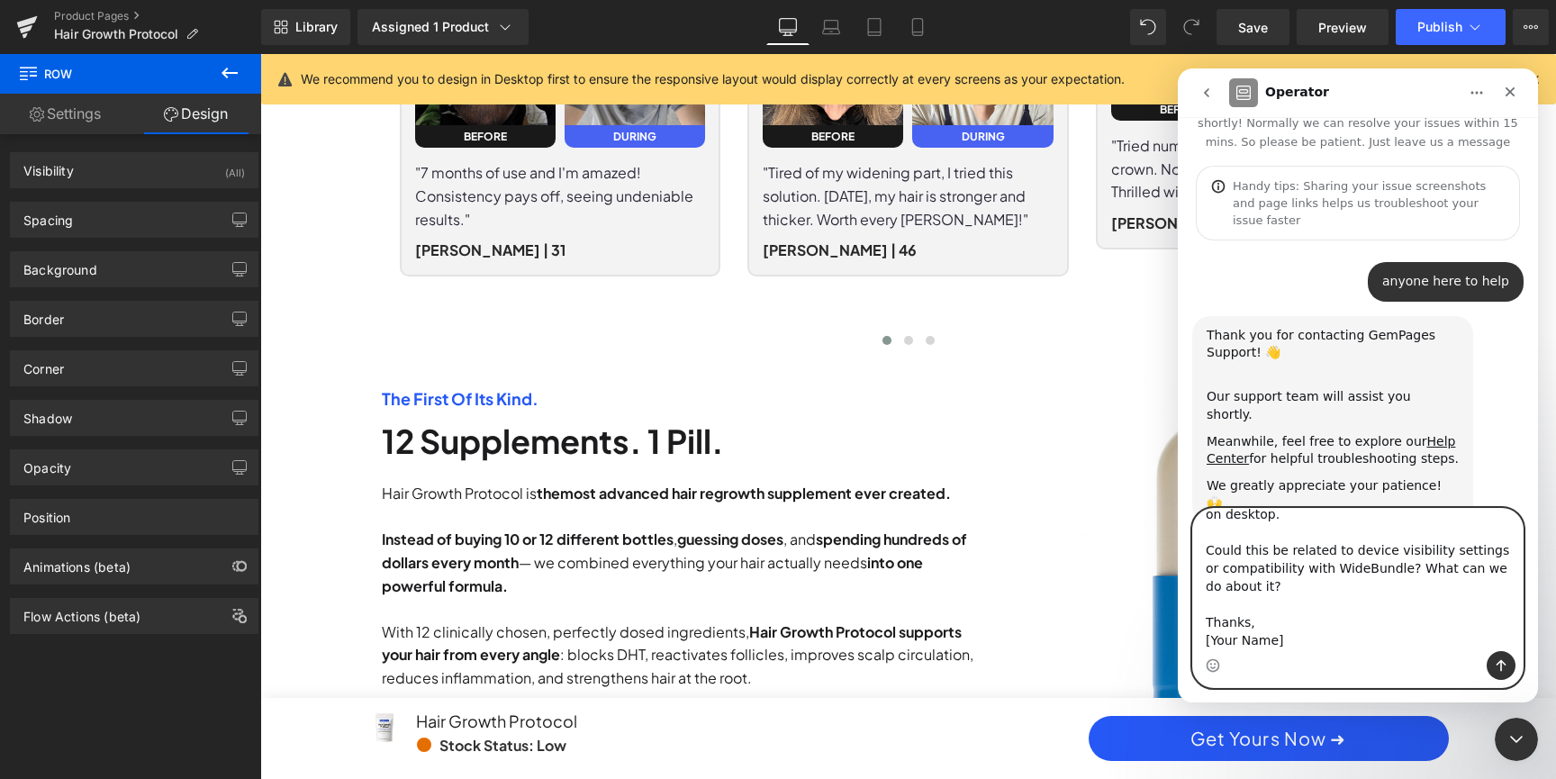
scroll to position [0, 0]
drag, startPoint x: 1316, startPoint y: 634, endPoint x: 1197, endPoint y: 634, distance: 118.8
click at [1197, 634] on textarea "Hi GemPages team, On [URL][DOMAIN_NAME], my WideBundle widget shows fine on mob…" at bounding box center [1357, 580] width 329 height 142
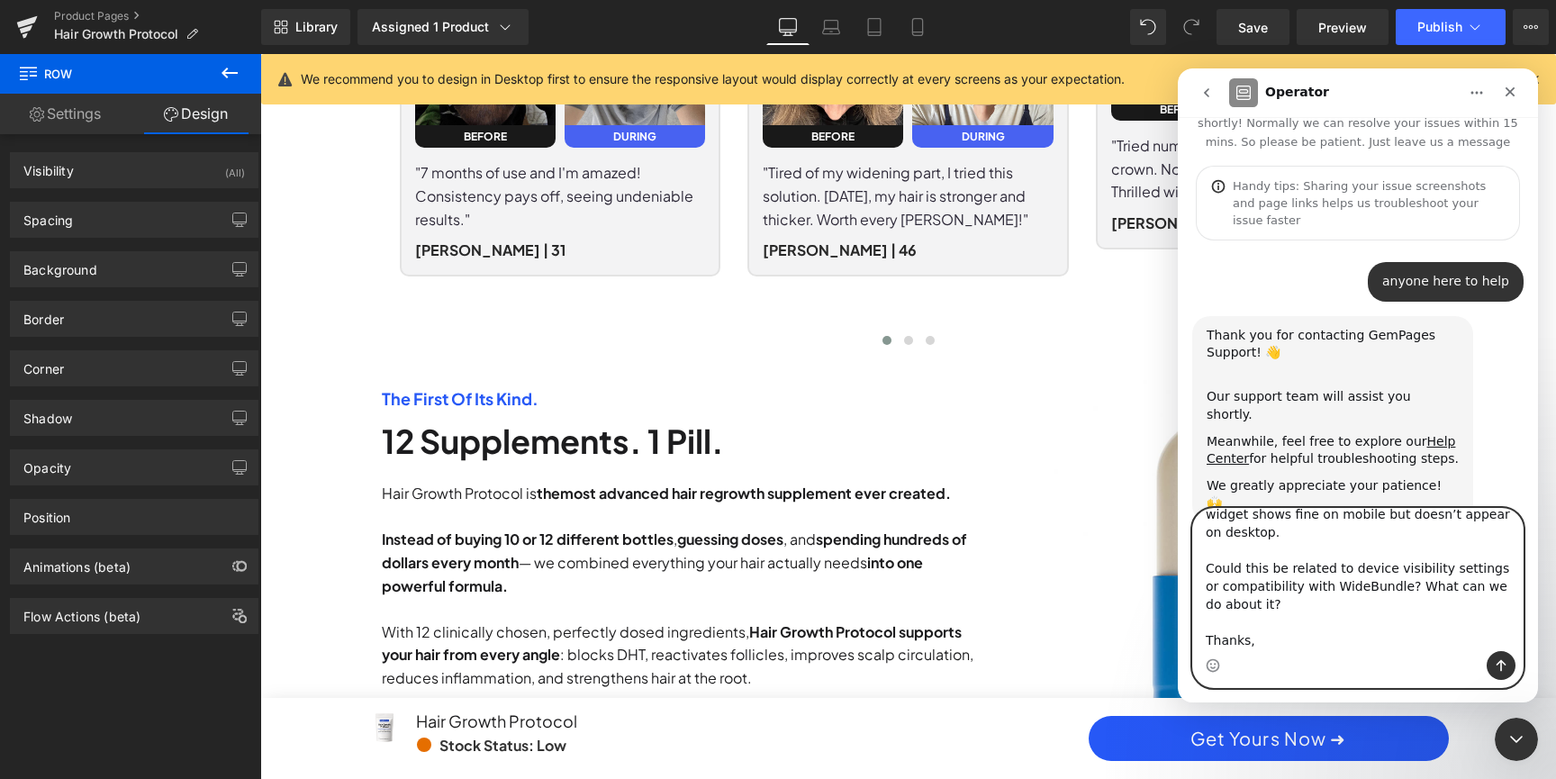
scroll to position [68, 0]
type textarea "Hi GemPages team, On [URL][DOMAIN_NAME], my WideBundle widget shows fine on mob…"
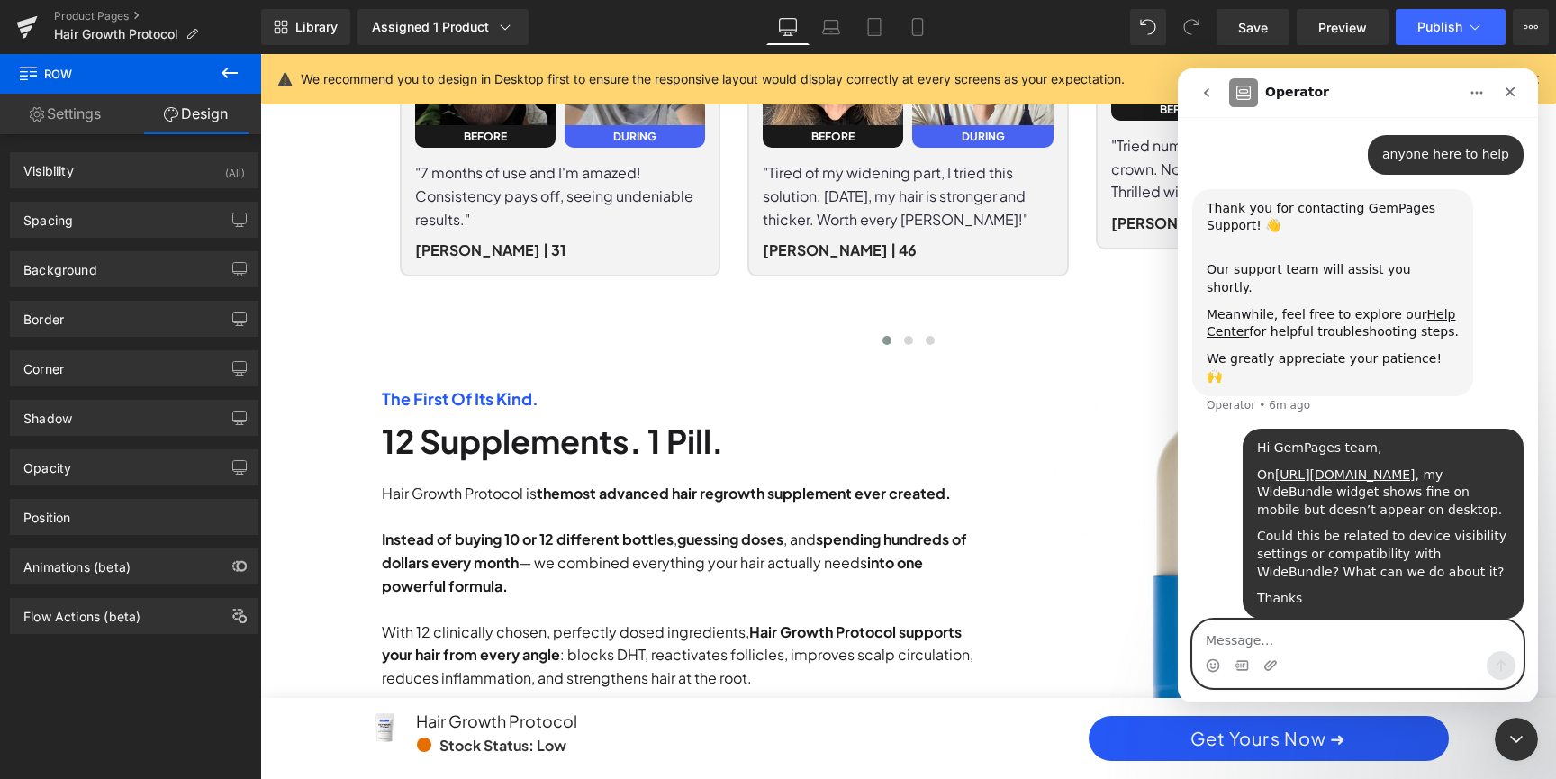
scroll to position [0, 0]
click at [1307, 645] on textarea "Message…" at bounding box center [1357, 635] width 329 height 31
paste textarea "[URL][DOMAIN_NAME]"
type textarea "[URL][DOMAIN_NAME]"
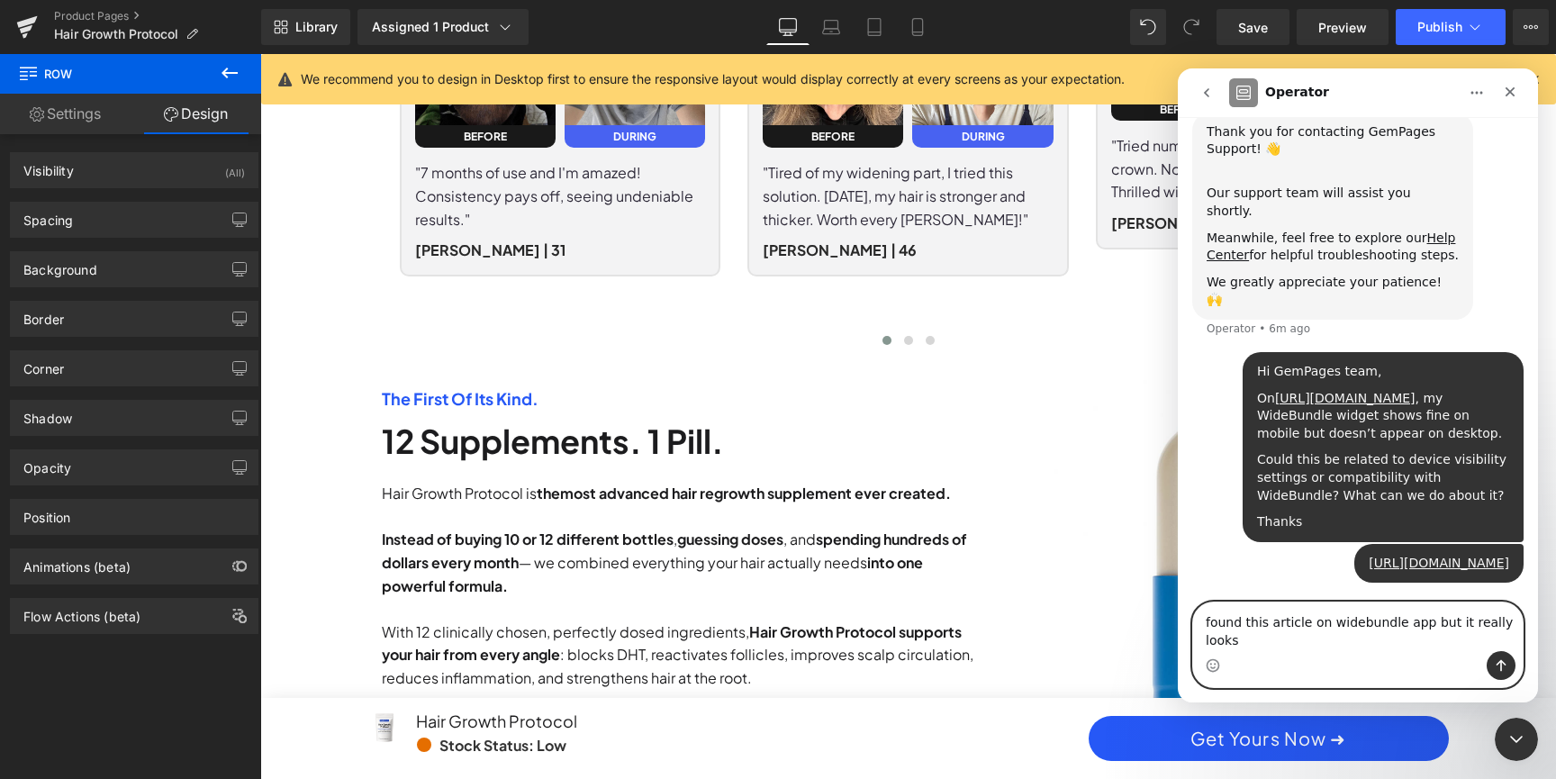
scroll to position [293, 0]
type textarea "found this article on widebundle app but it really looks confusing"
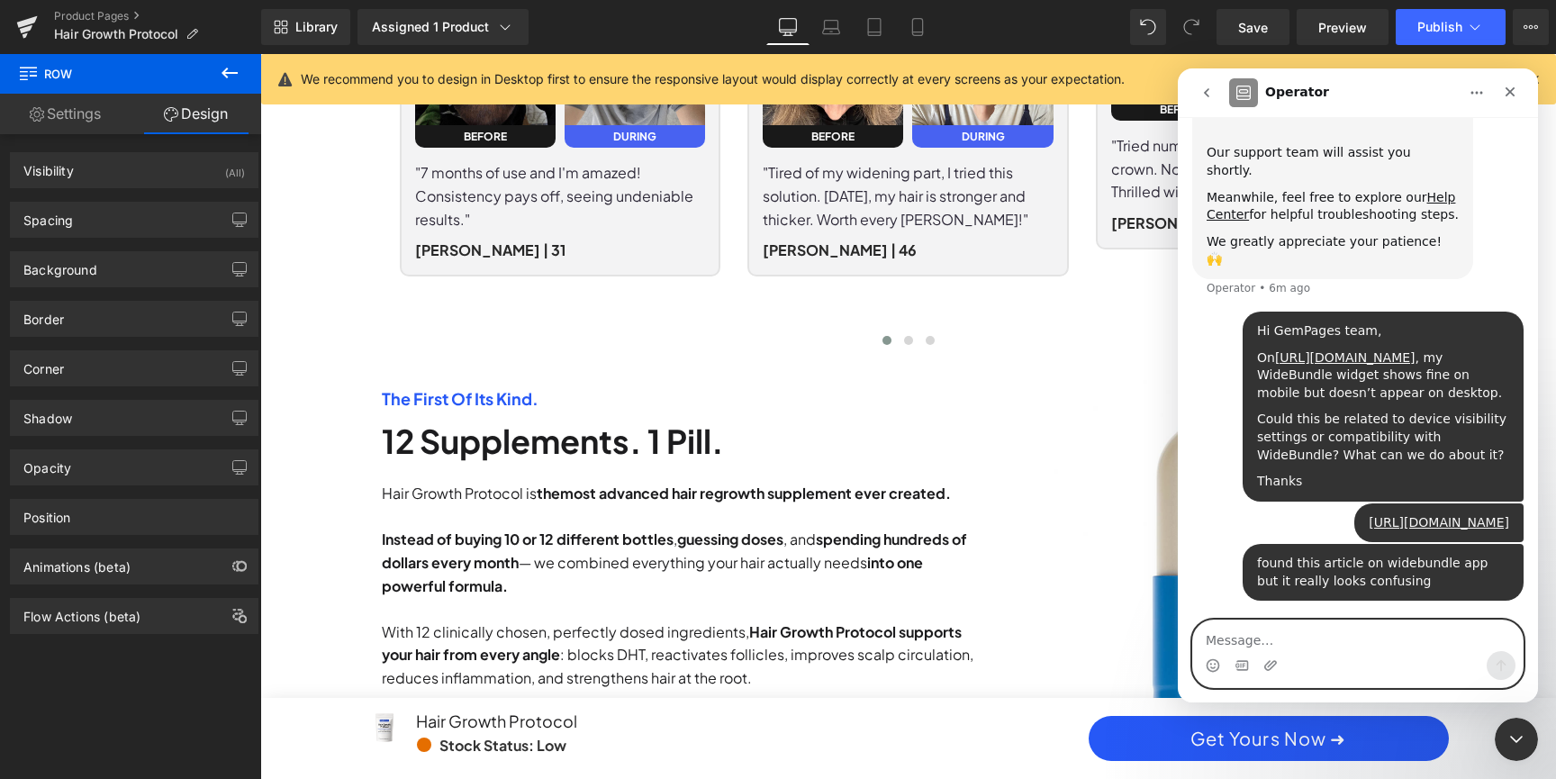
scroll to position [0, 1025]
click at [1521, 738] on icon "Close Intercom Messenger" at bounding box center [1516, 739] width 22 height 22
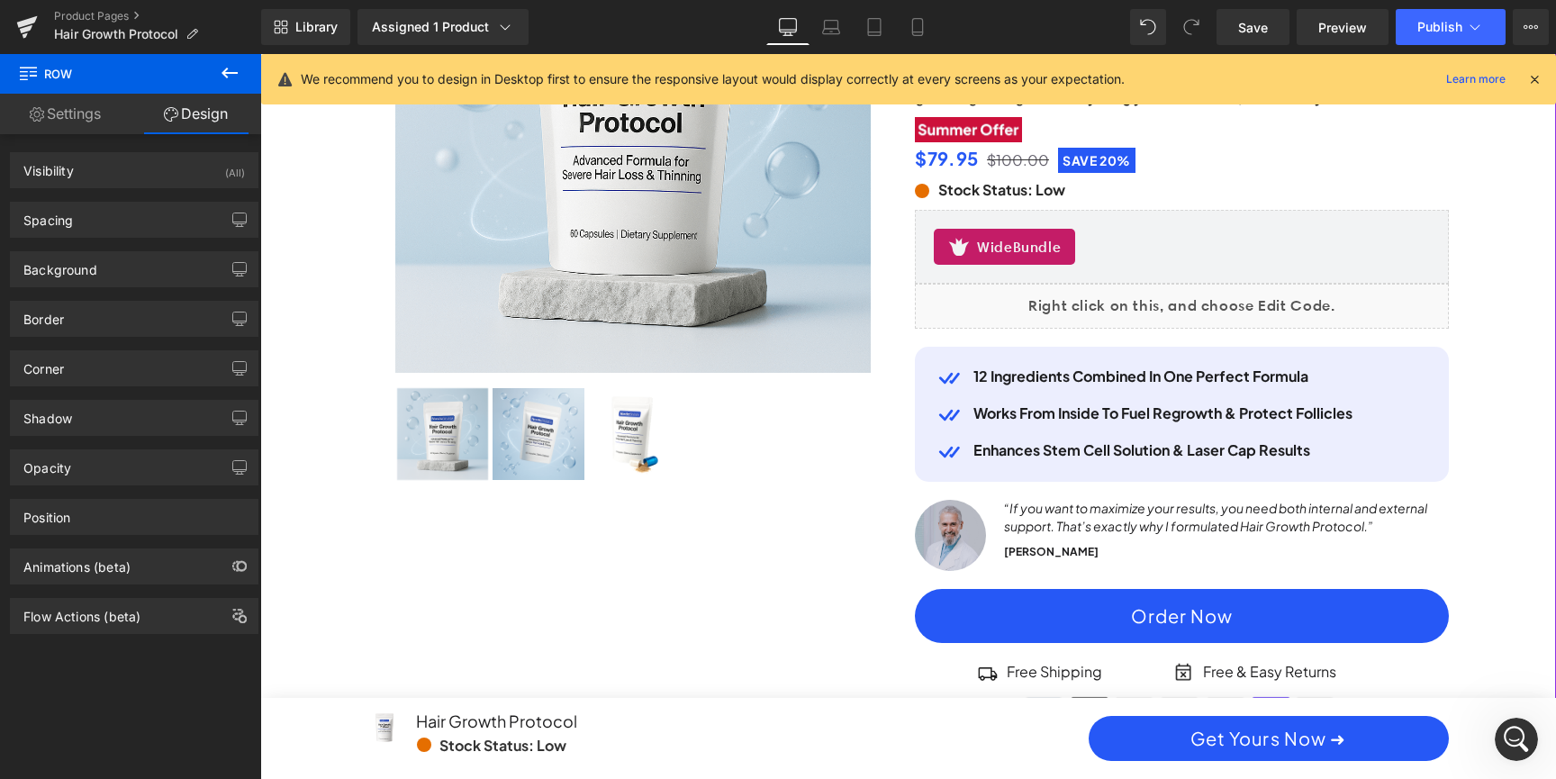
scroll to position [0, 2050]
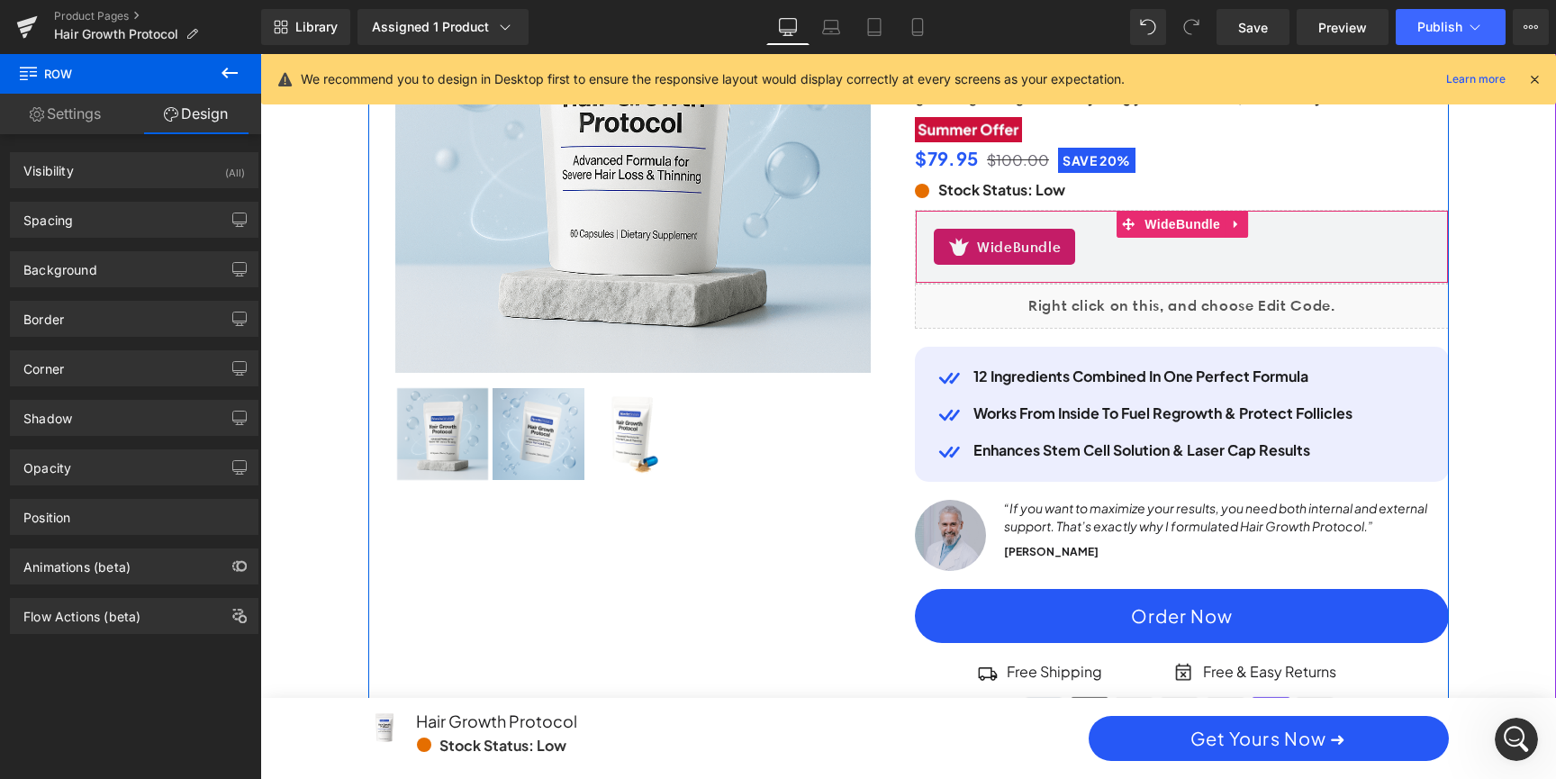
click at [1166, 242] on div "WideBundle" at bounding box center [1182, 247] width 496 height 36
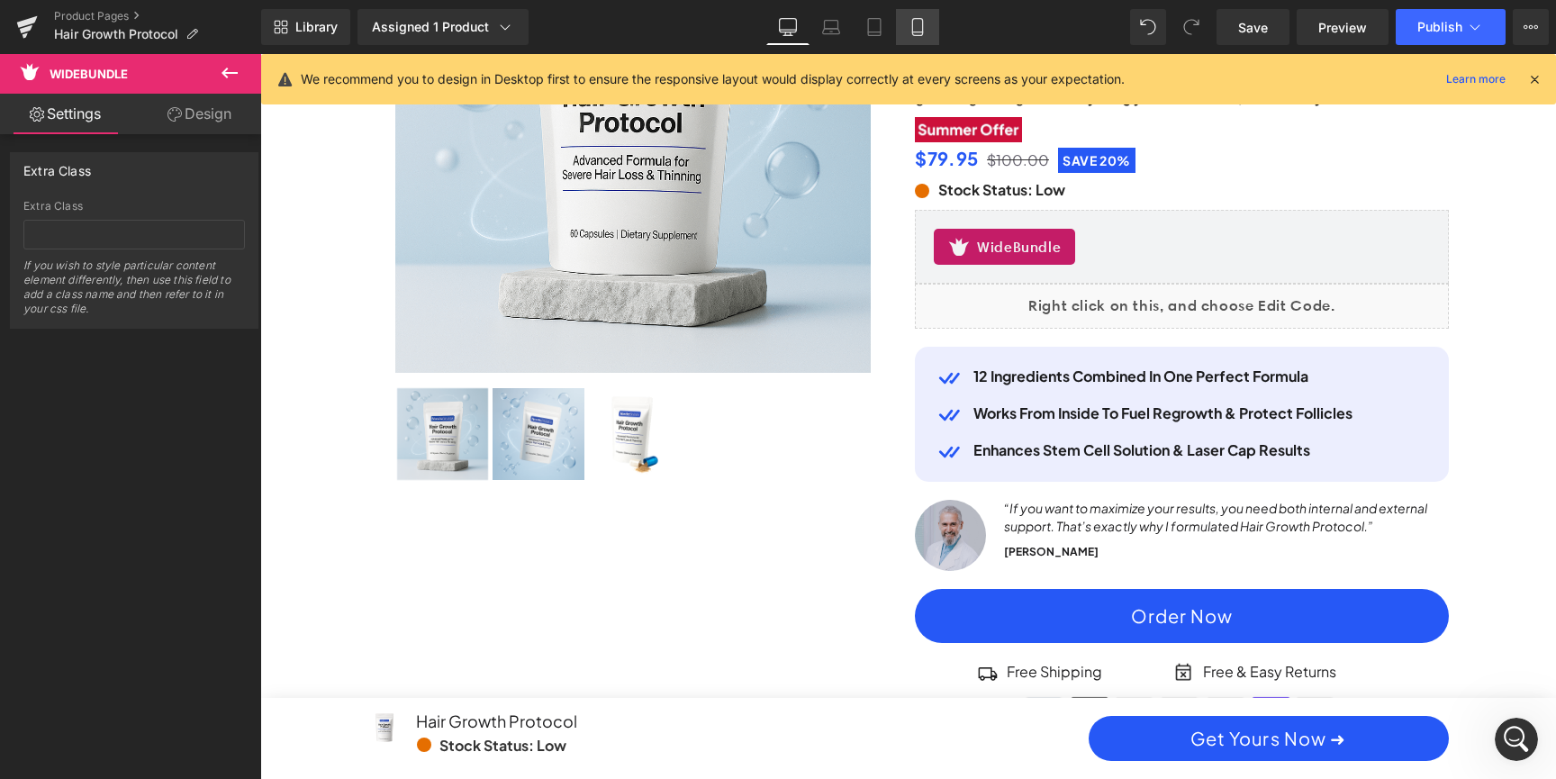
scroll to position [0, 0]
click at [927, 14] on link "Mobile" at bounding box center [917, 27] width 43 height 36
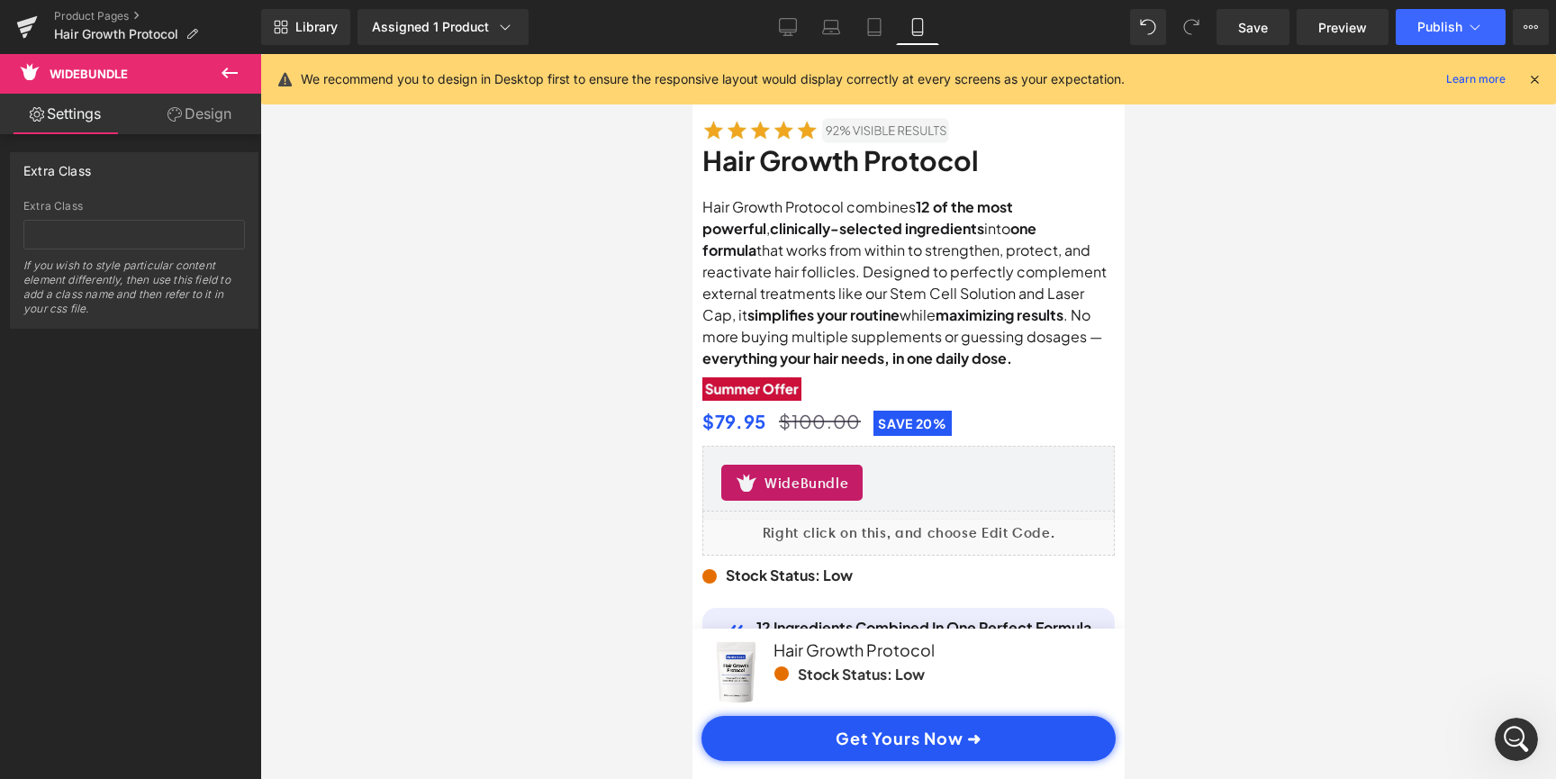
scroll to position [0, 673]
click at [1513, 732] on icon "Open Intercom Messenger" at bounding box center [1517, 740] width 30 height 30
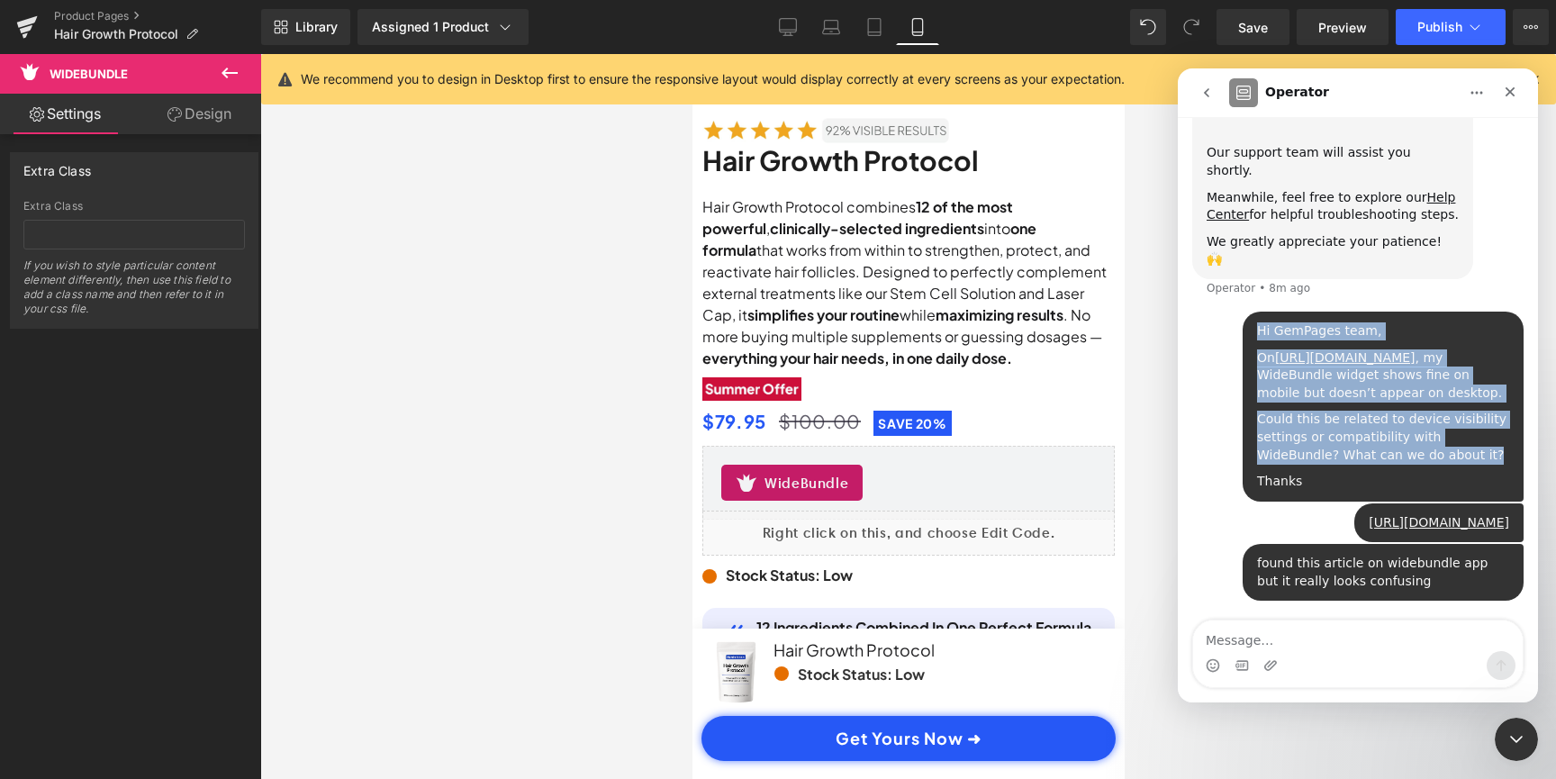
drag, startPoint x: 1257, startPoint y: 225, endPoint x: 1505, endPoint y: 382, distance: 293.7
click at [1505, 382] on div "Hi GemPages team, On [URL][DOMAIN_NAME] , my WideBundle widget shows fine on mo…" at bounding box center [1383, 406] width 252 height 168
copy div "Hi GemPages team, On [URL][DOMAIN_NAME] , my WideBundle widget shows fine on mo…"
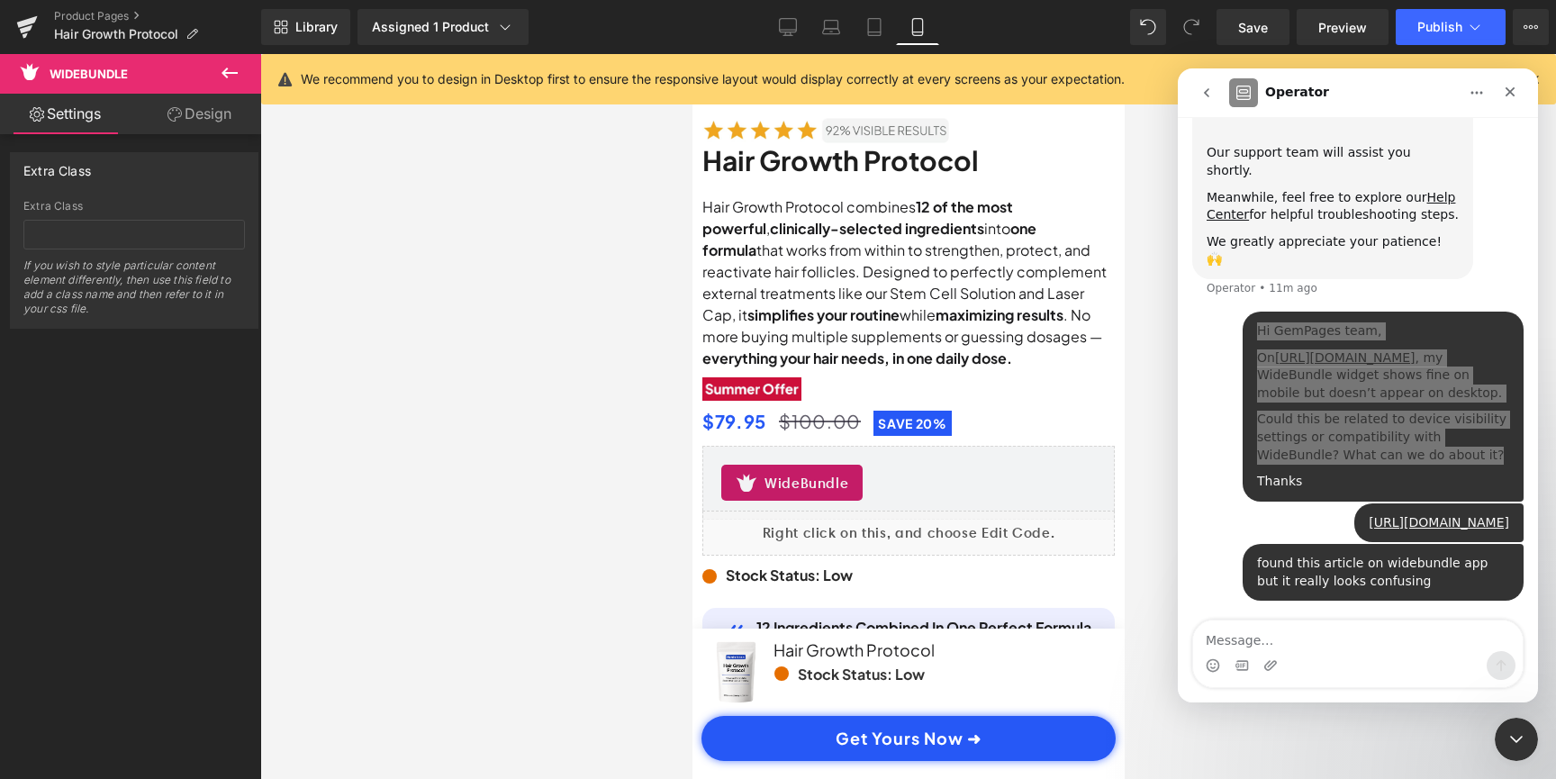
scroll to position [0, 0]
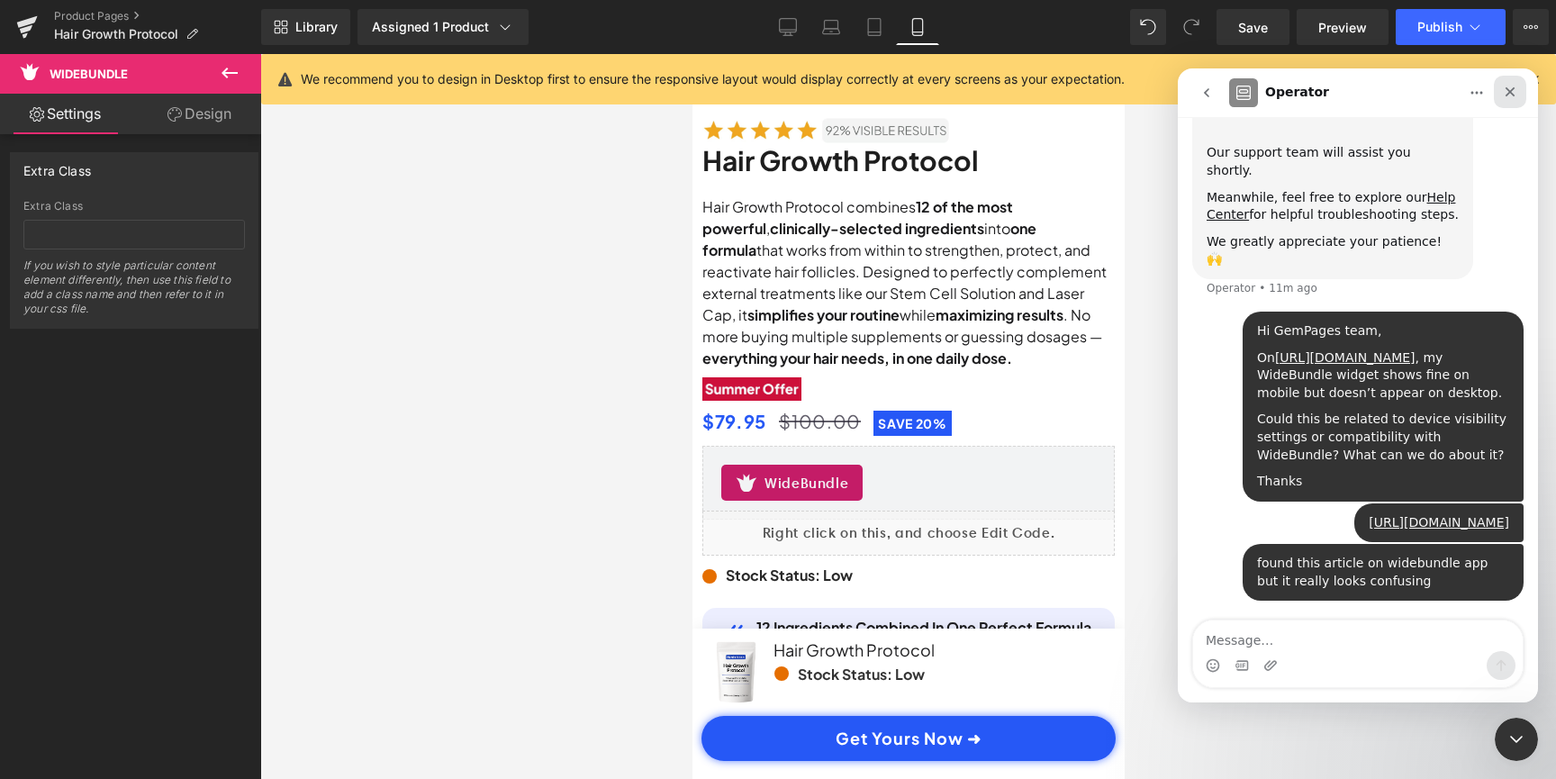
click at [1507, 91] on icon "Close" at bounding box center [1510, 92] width 14 height 14
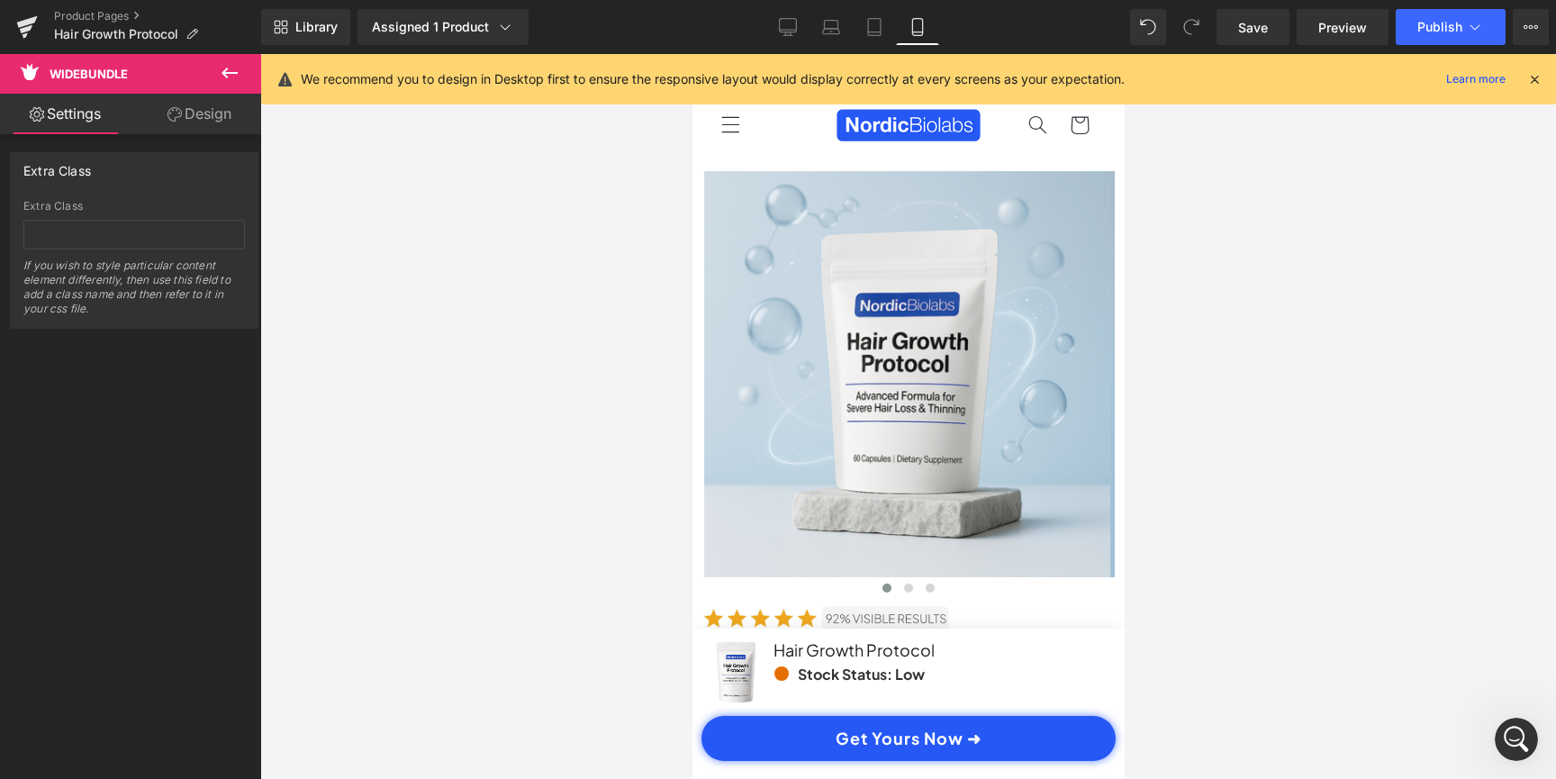
click at [795, 52] on div "Library Assigned 1 Product Product Preview NEW: Hair Growth Protocol (Supplemen…" at bounding box center [908, 27] width 1295 height 54
drag, startPoint x: 779, startPoint y: 25, endPoint x: 835, endPoint y: 125, distance: 114.9
click at [779, 25] on icon at bounding box center [788, 27] width 18 height 18
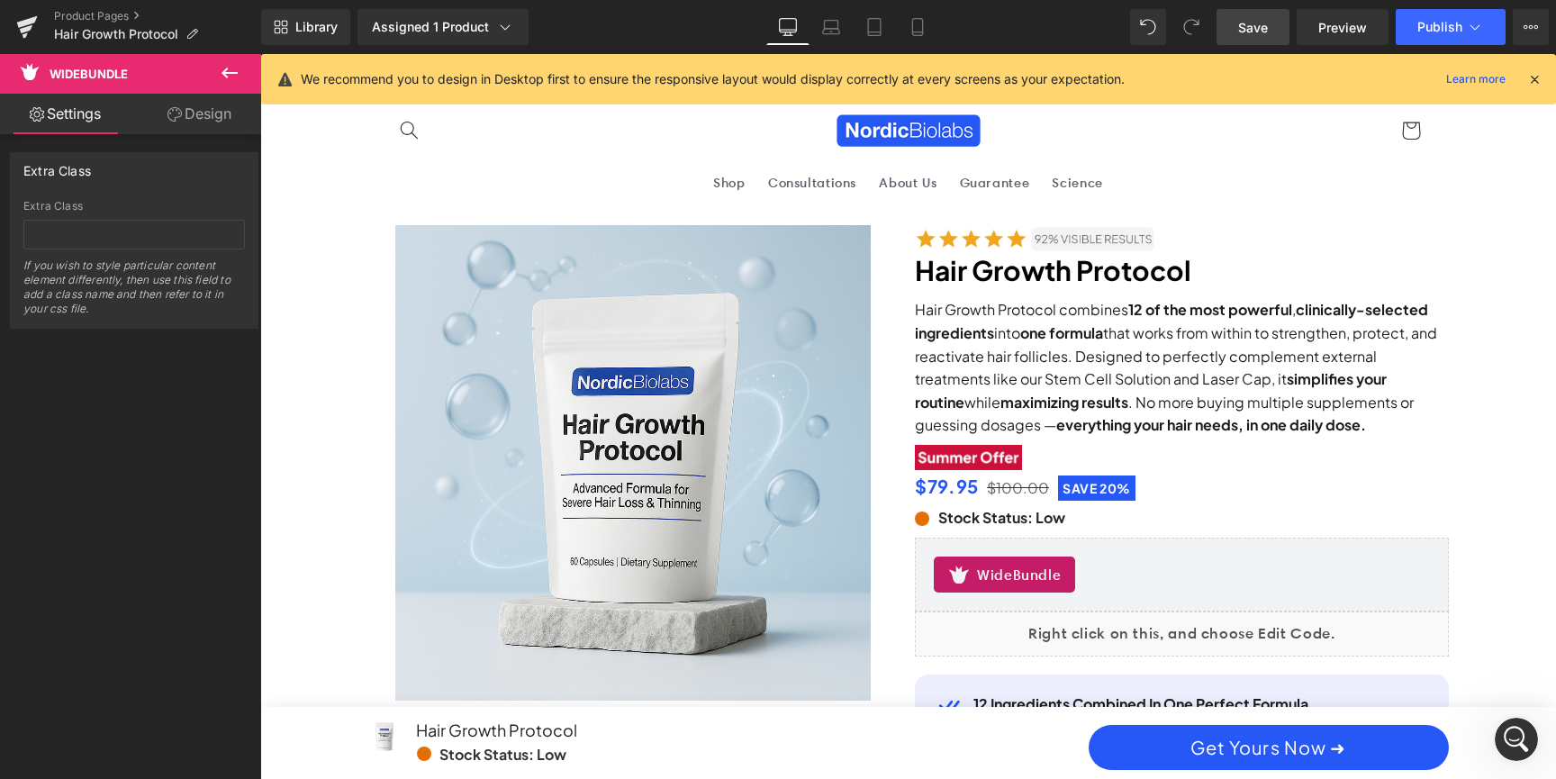
scroll to position [238, 0]
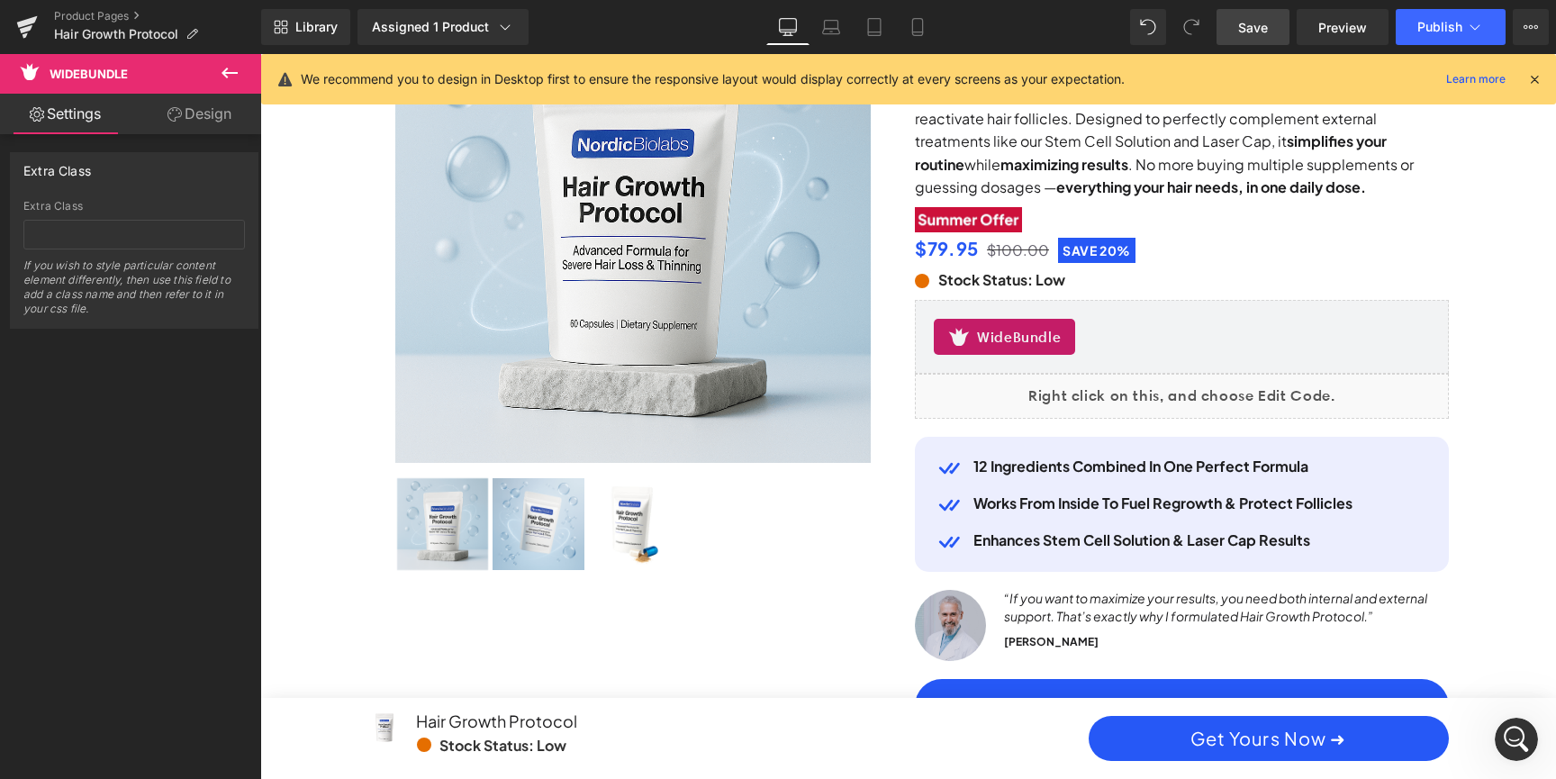
click at [1259, 27] on span "Save" at bounding box center [1253, 27] width 30 height 19
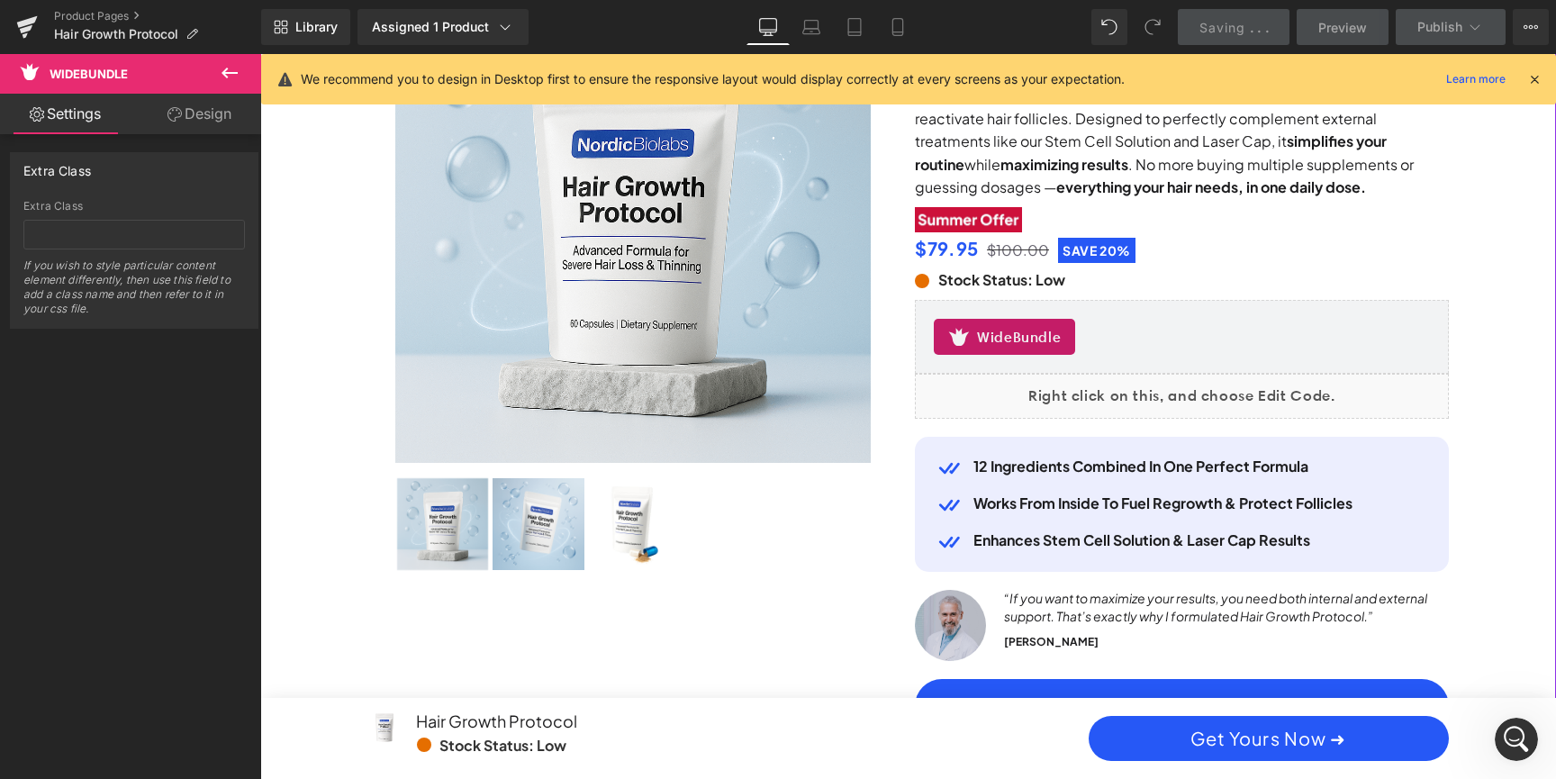
scroll to position [0, 2050]
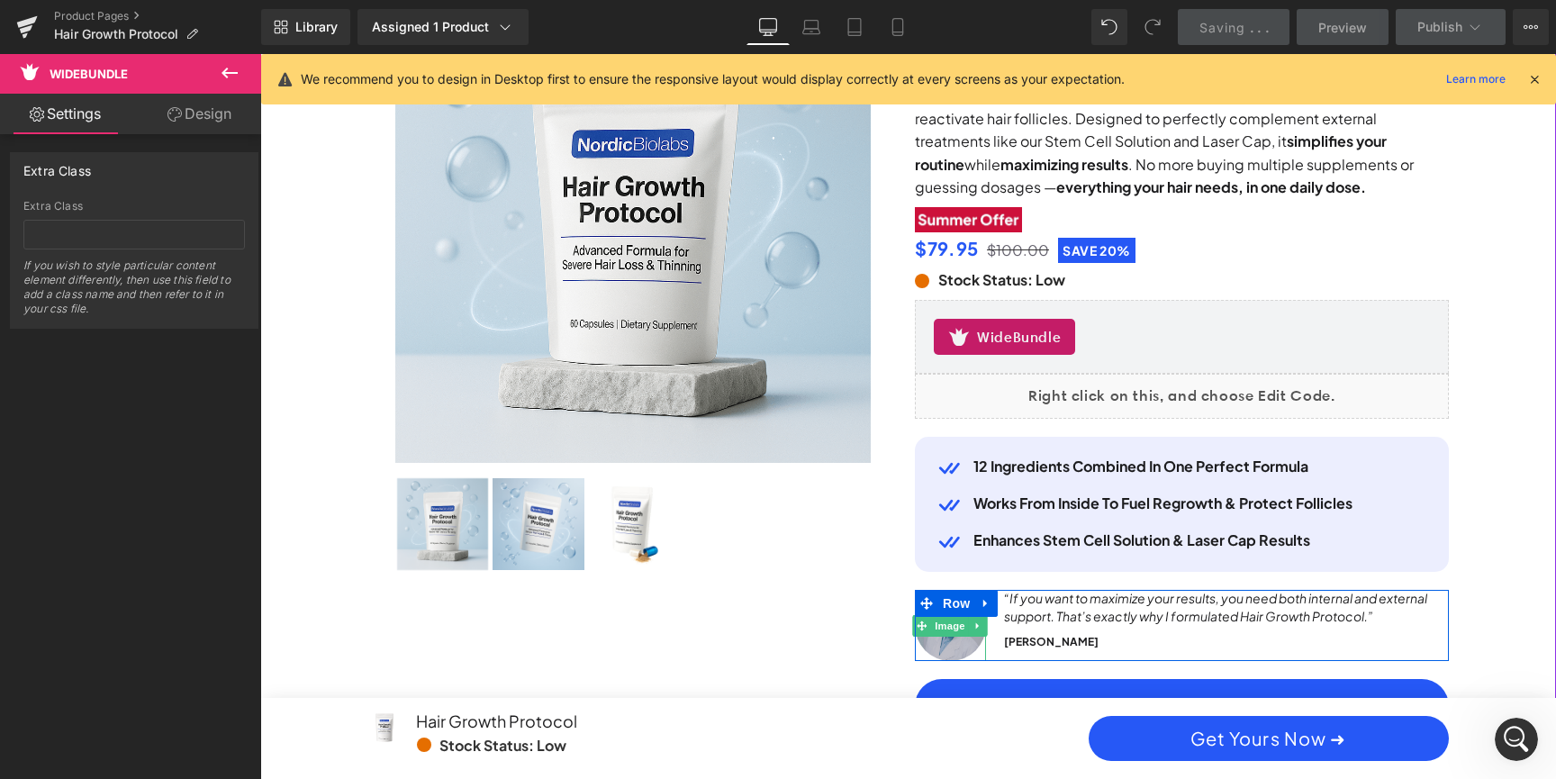
click at [953, 635] on img at bounding box center [950, 625] width 71 height 71
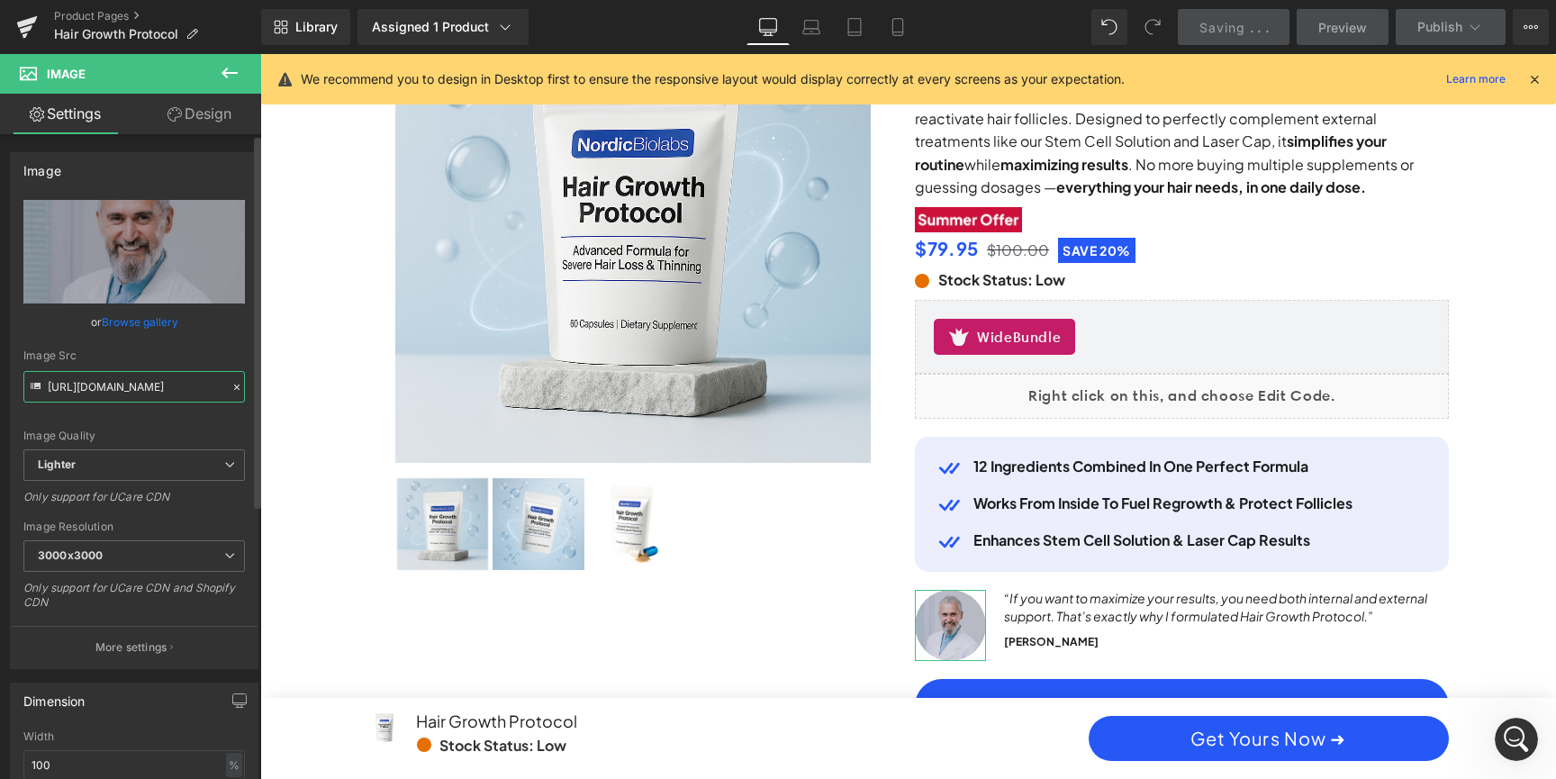
click at [137, 375] on input "[URL][DOMAIN_NAME]" at bounding box center [133, 387] width 221 height 32
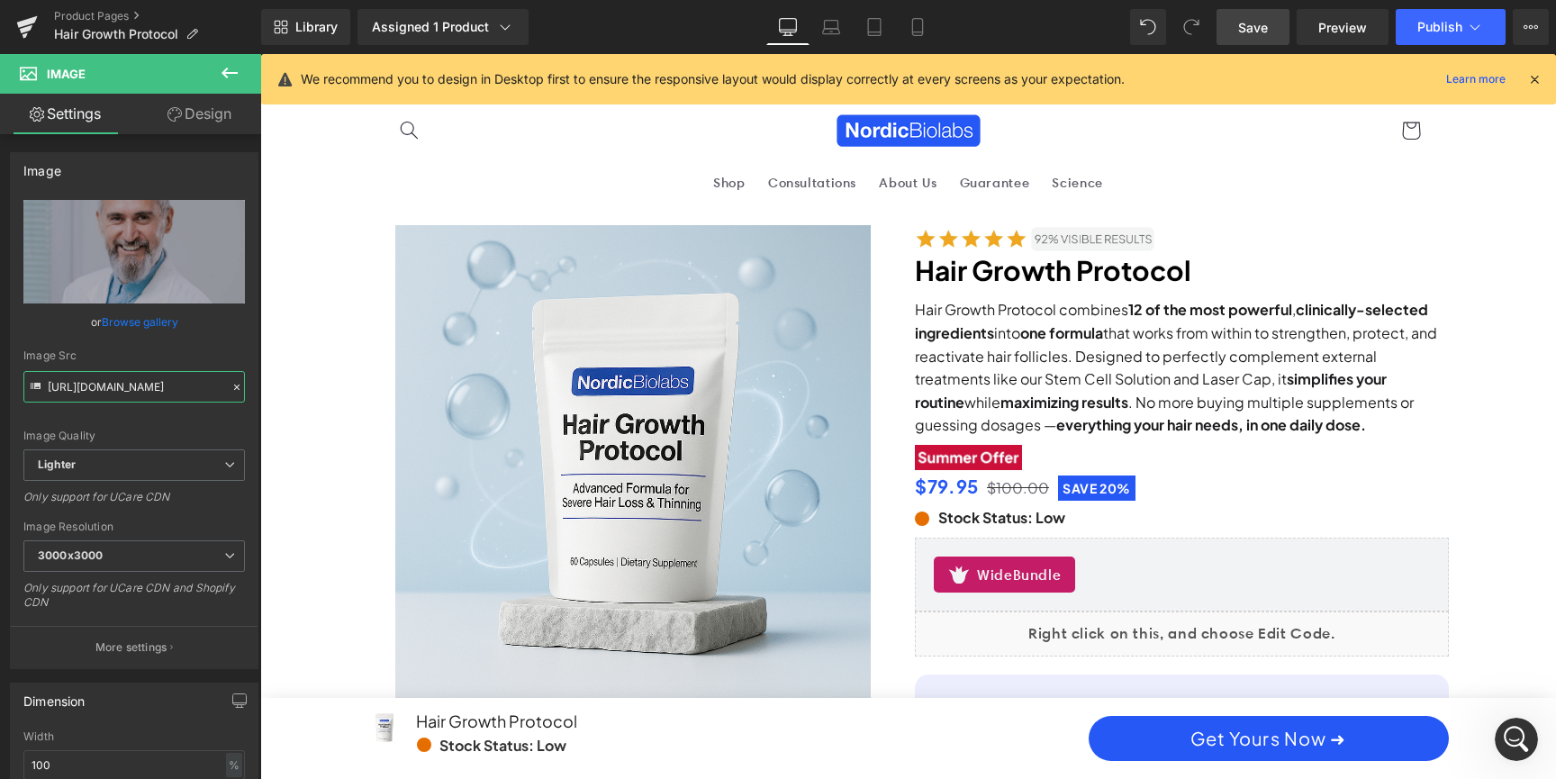
scroll to position [0, 1025]
